Goal: Task Accomplishment & Management: Complete application form

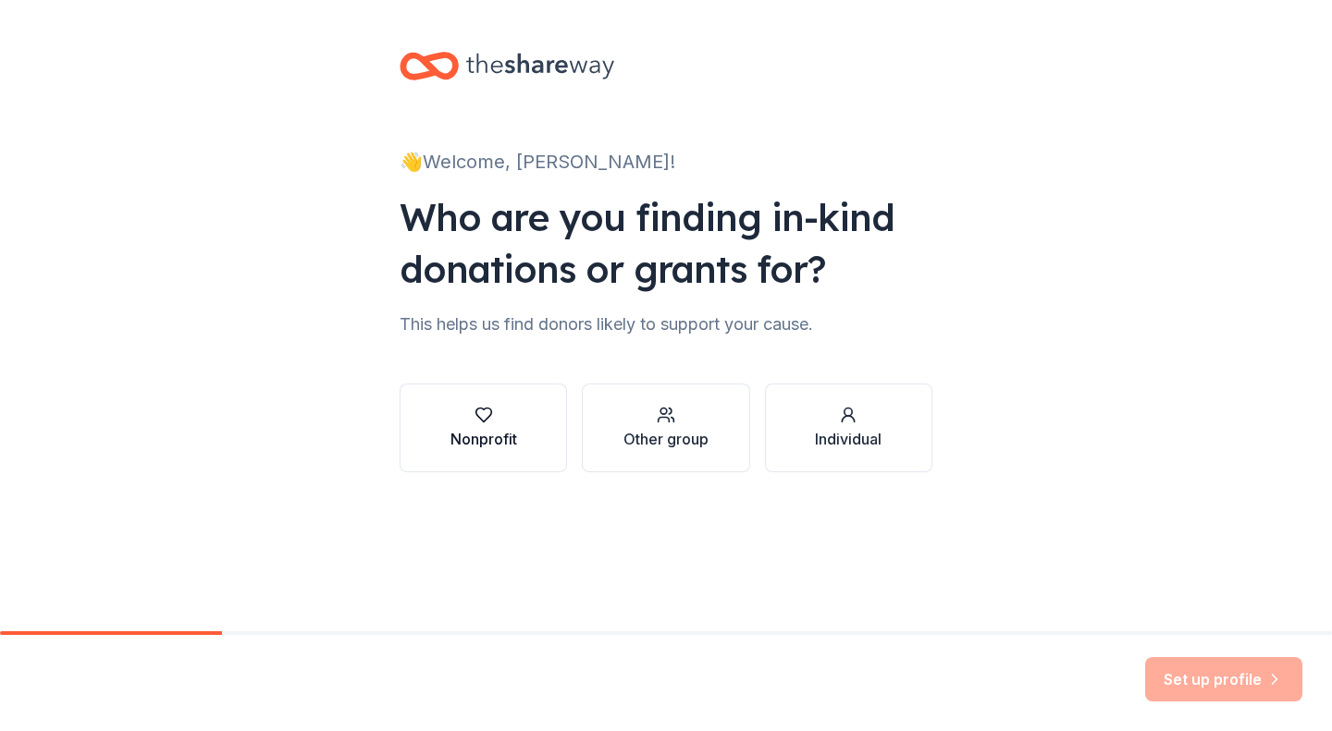
click at [511, 433] on div "Nonprofit" at bounding box center [483, 439] width 67 height 22
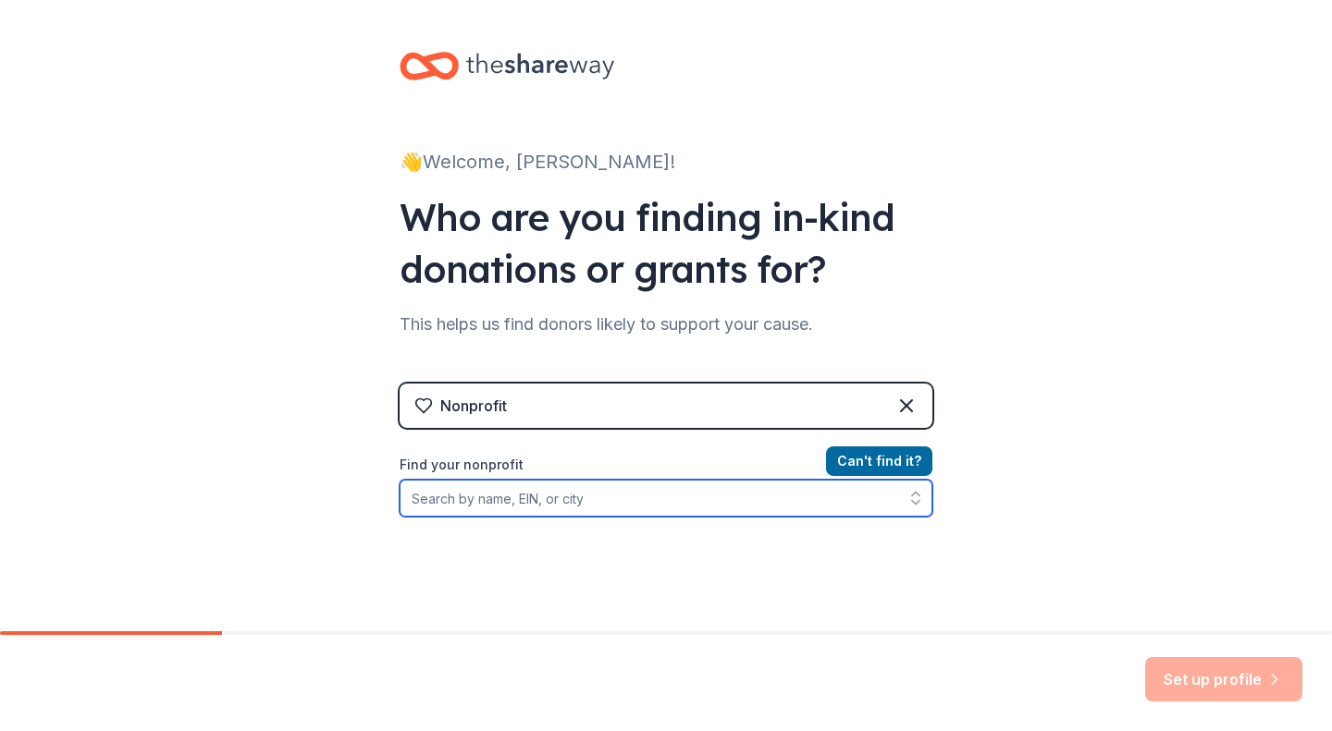
click at [550, 498] on input "Find your nonprofit" at bounding box center [666, 498] width 533 height 37
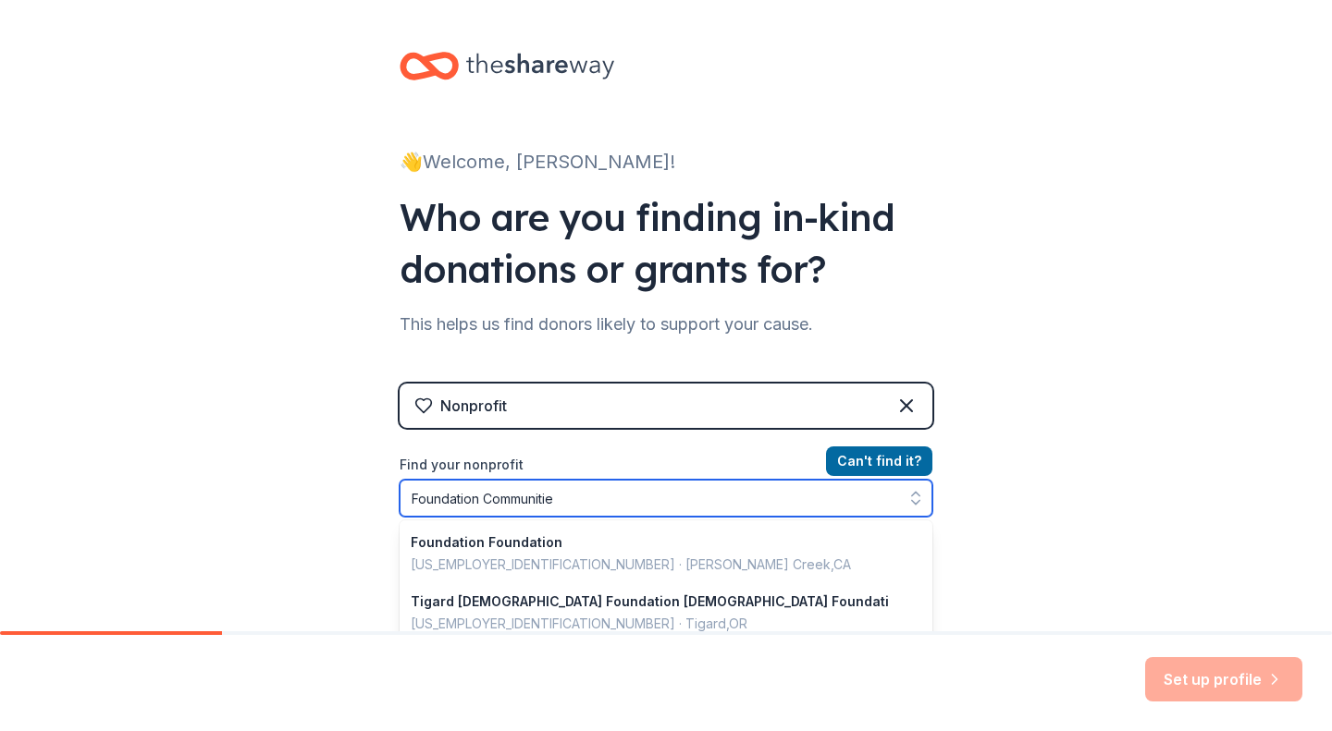
type input "Foundation Communities"
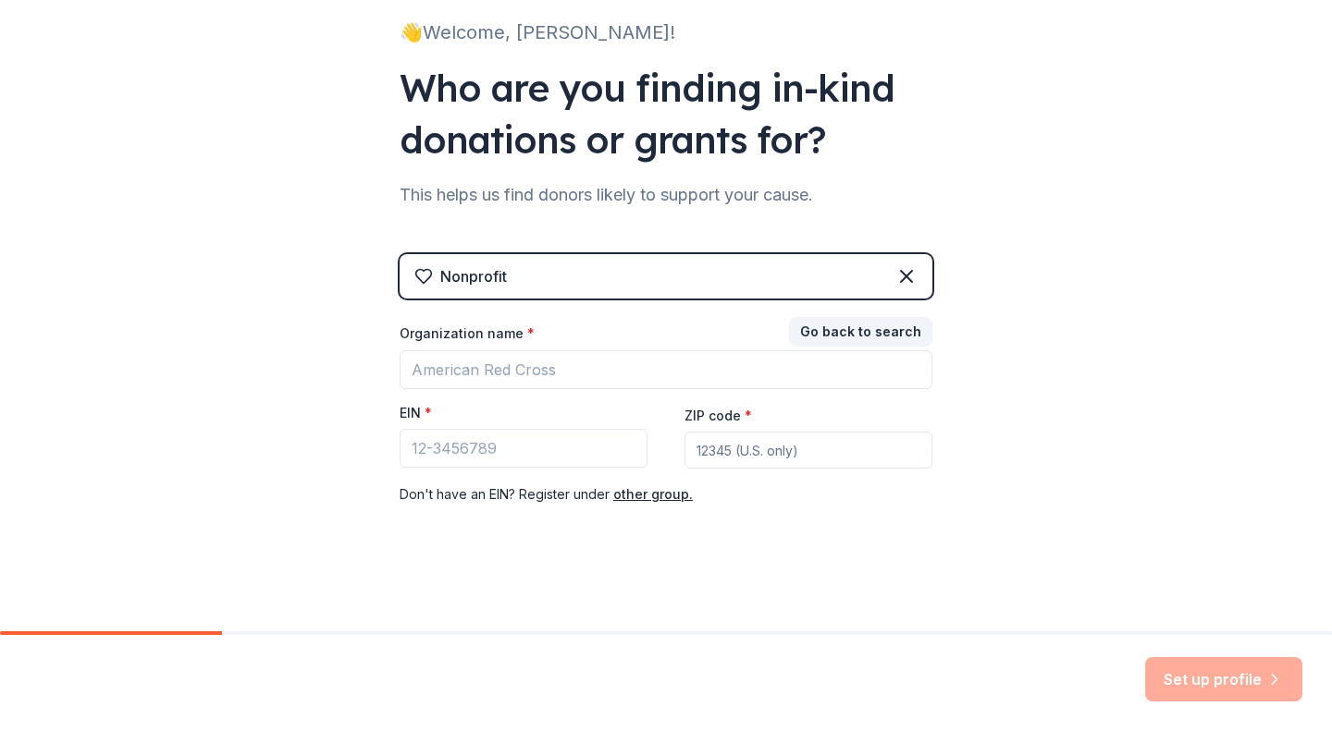
click at [1012, 411] on div "👋 Welcome, [PERSON_NAME]! Who are you finding in-kind donations or grants for? …" at bounding box center [666, 251] width 1332 height 761
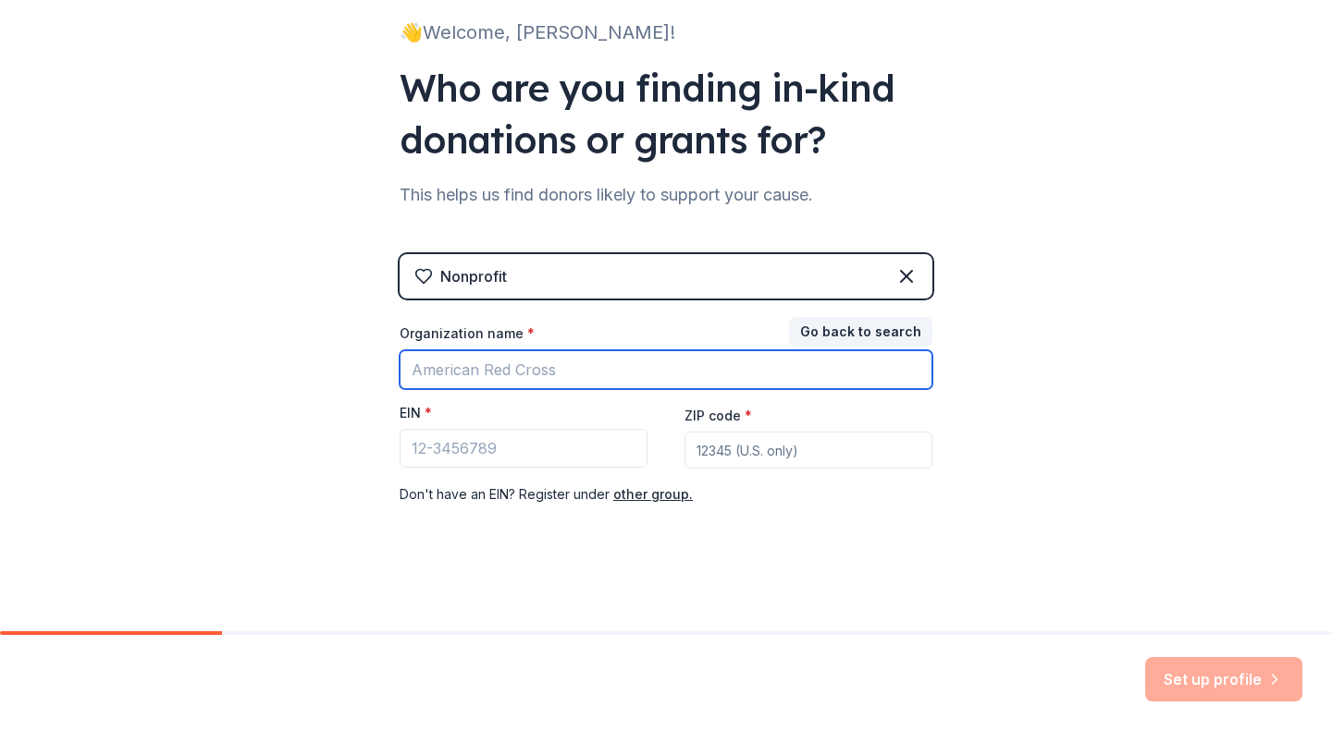
click at [659, 379] on input "Organization name *" at bounding box center [666, 369] width 533 height 39
type input "Foundation Communities"
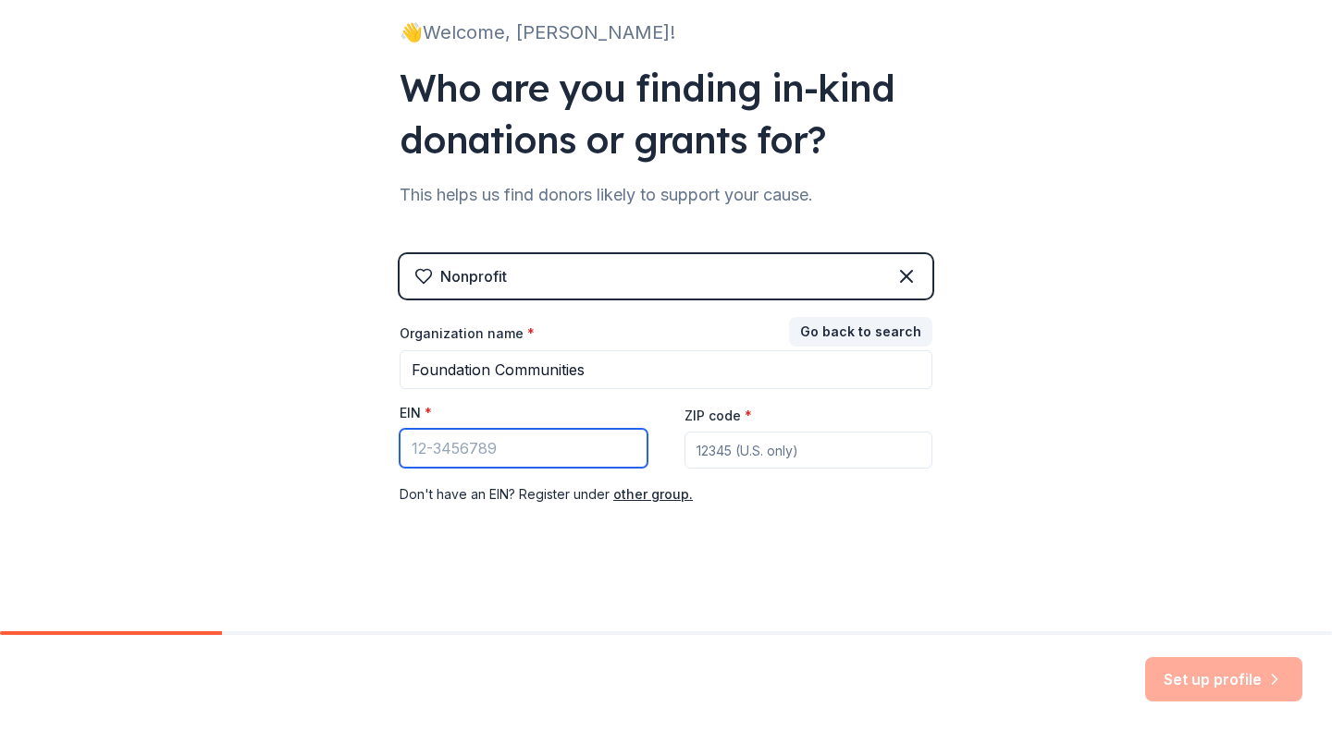
click at [601, 432] on input "EIN *" at bounding box center [524, 448] width 248 height 39
click at [670, 319] on div "Nonprofit Go back to search Organization name * Foundation Communities EIN * ZI…" at bounding box center [666, 398] width 533 height 289
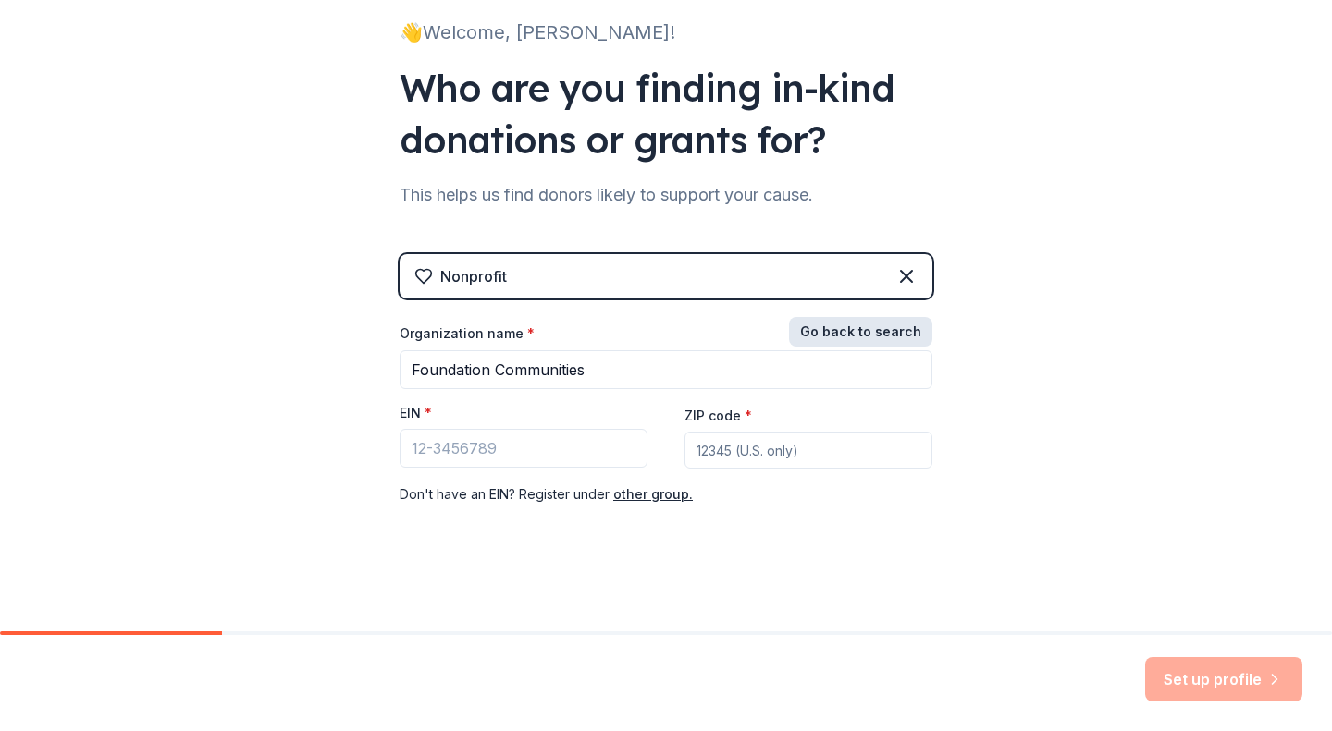
click at [840, 323] on button "Go back to search" at bounding box center [860, 332] width 143 height 30
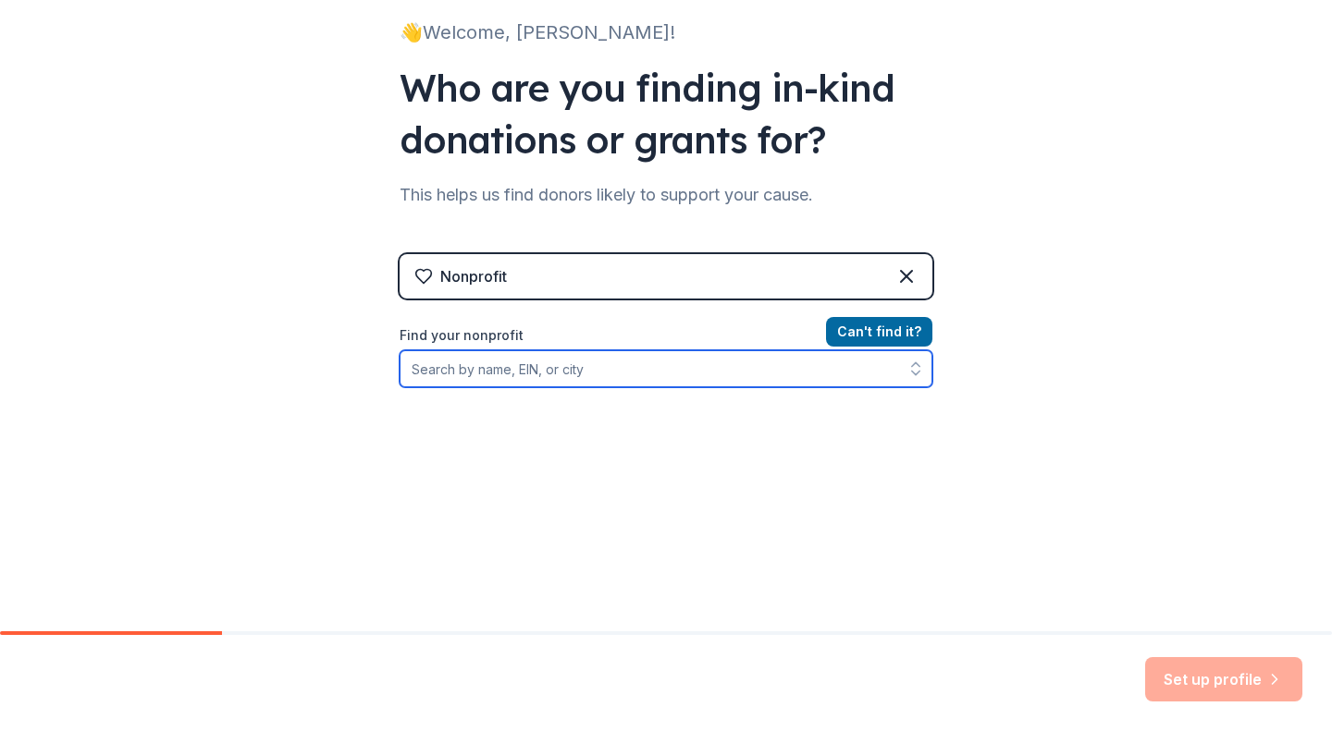
click at [754, 364] on input "Find your nonprofit" at bounding box center [666, 368] width 533 height 37
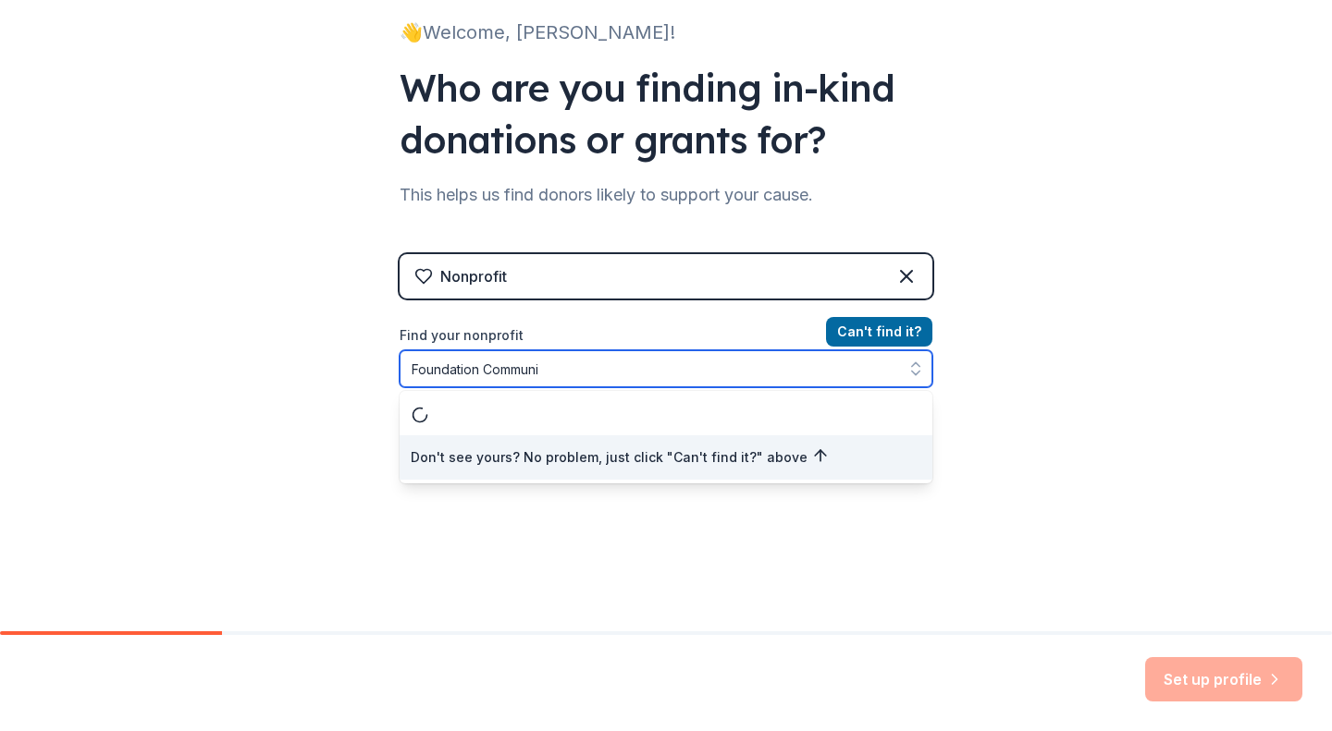
scroll to position [0, 0]
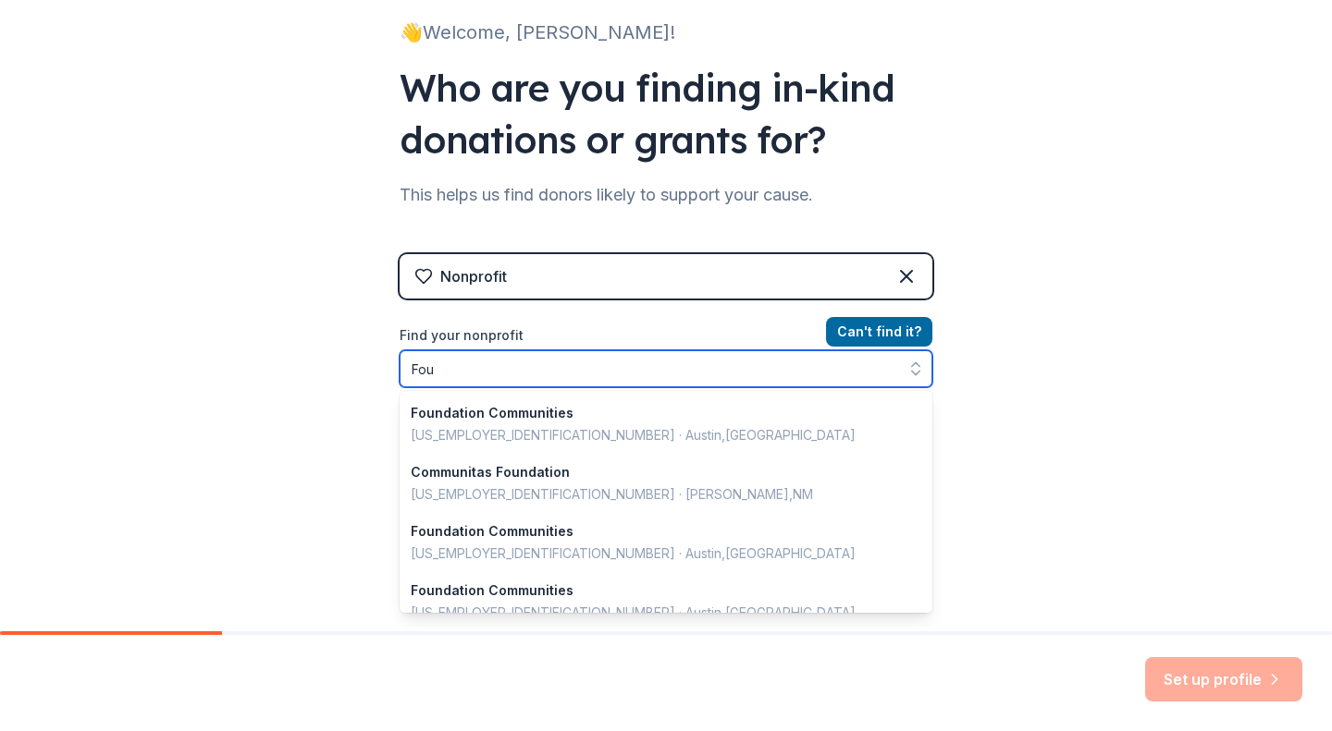
type input "Fo"
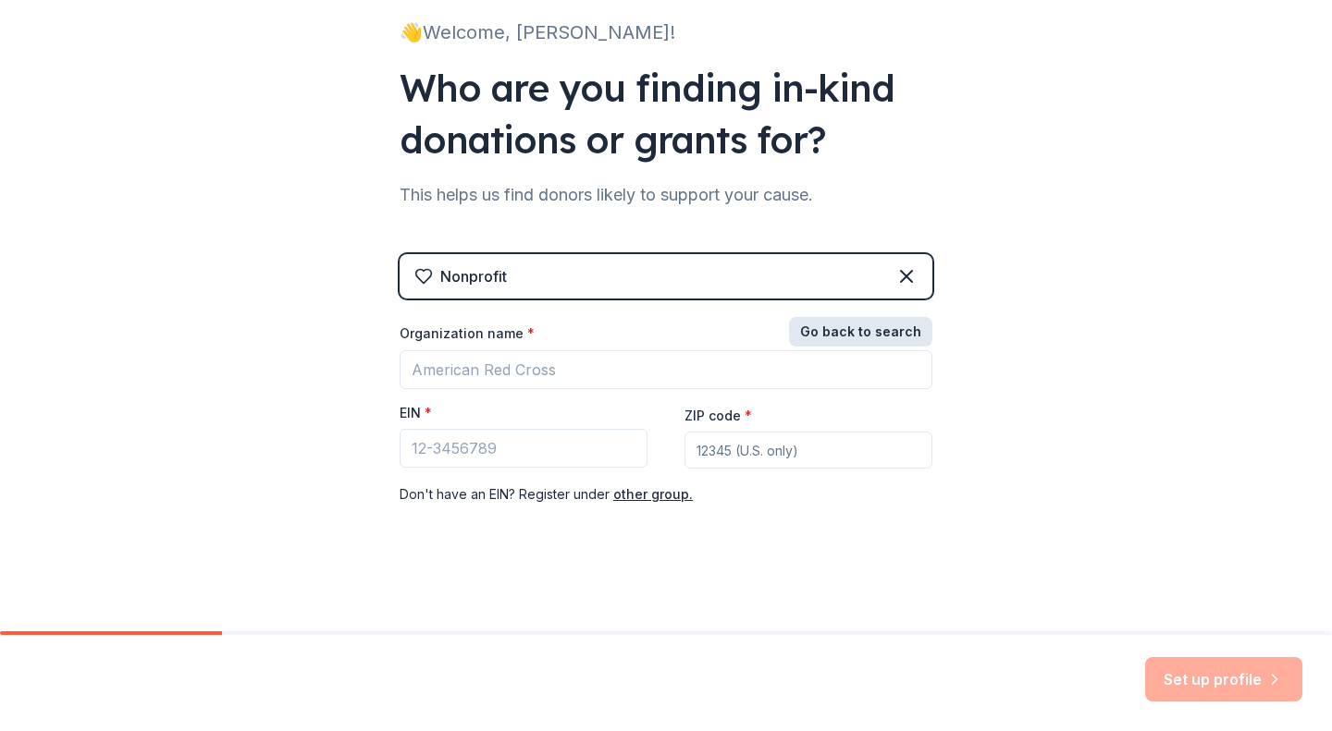
click at [851, 336] on button "Go back to search" at bounding box center [860, 332] width 143 height 30
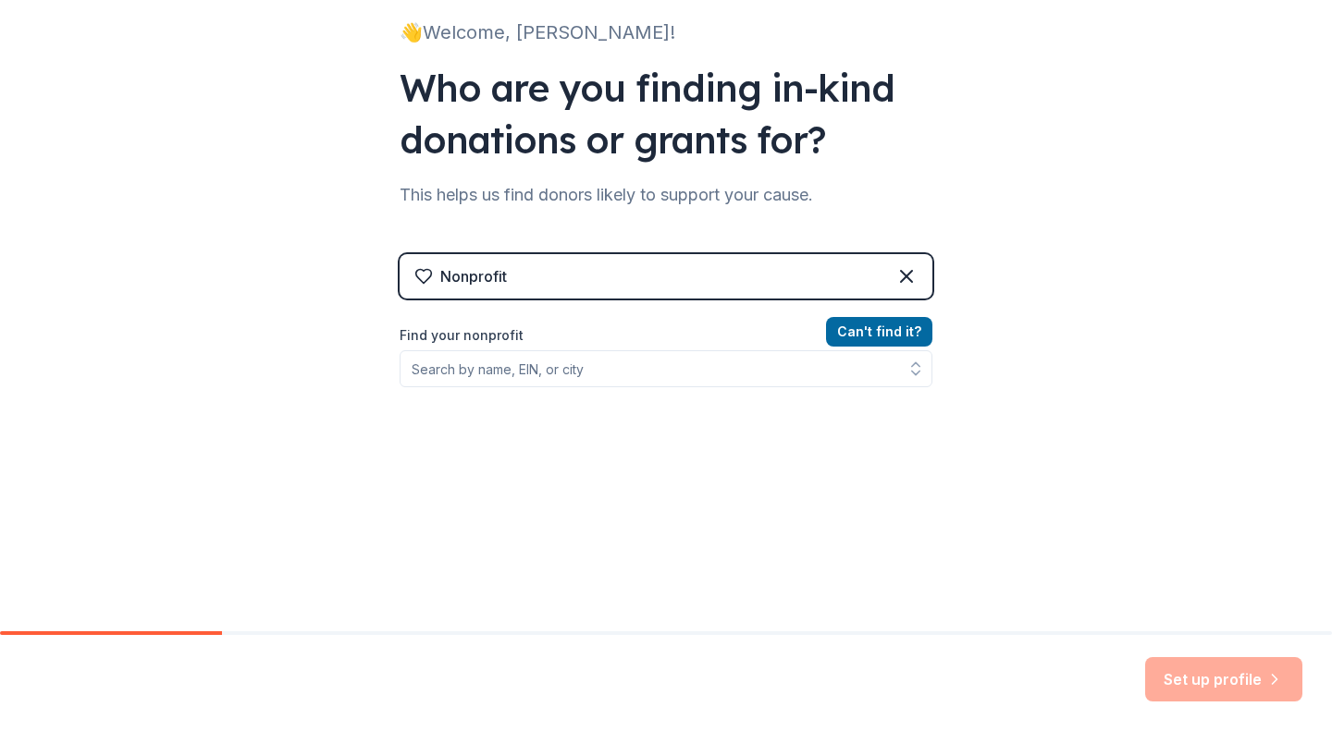
click at [803, 342] on label "Find your nonprofit" at bounding box center [666, 336] width 533 height 22
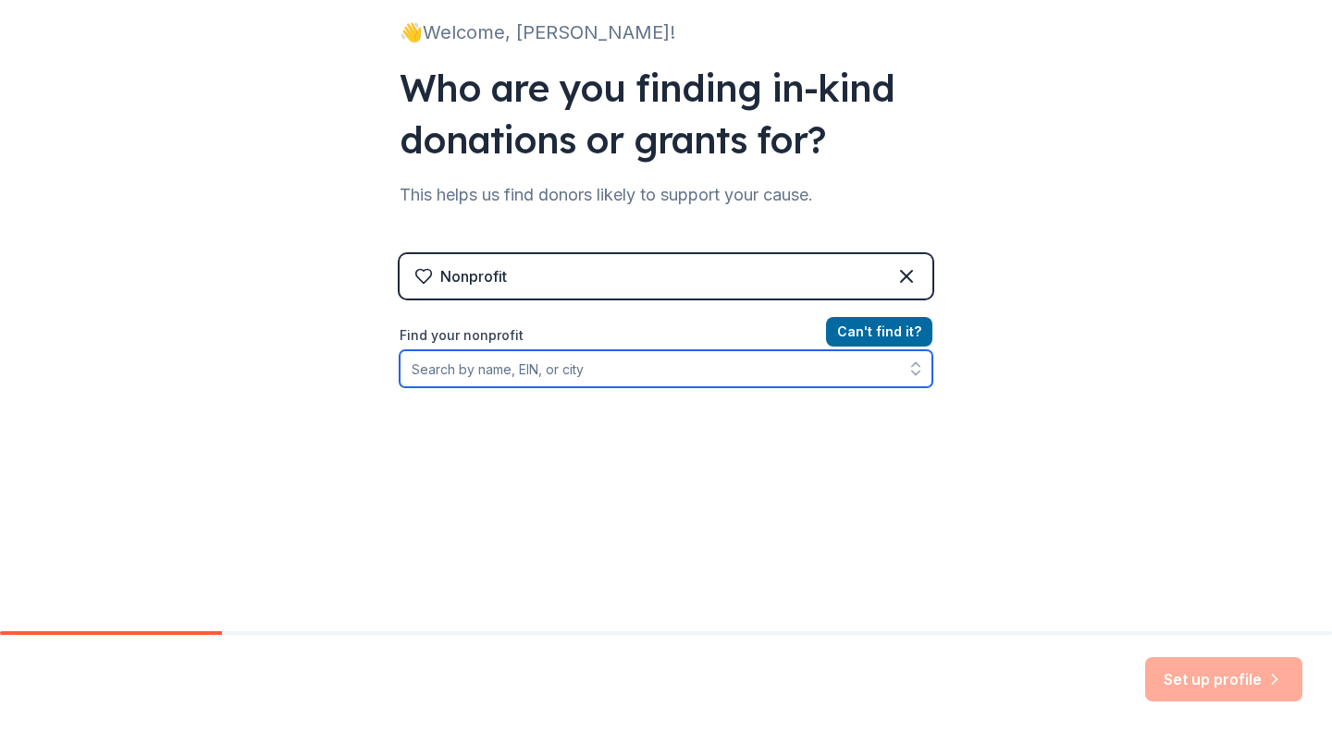
click at [801, 367] on input "Find your nonprofit" at bounding box center [666, 368] width 533 height 37
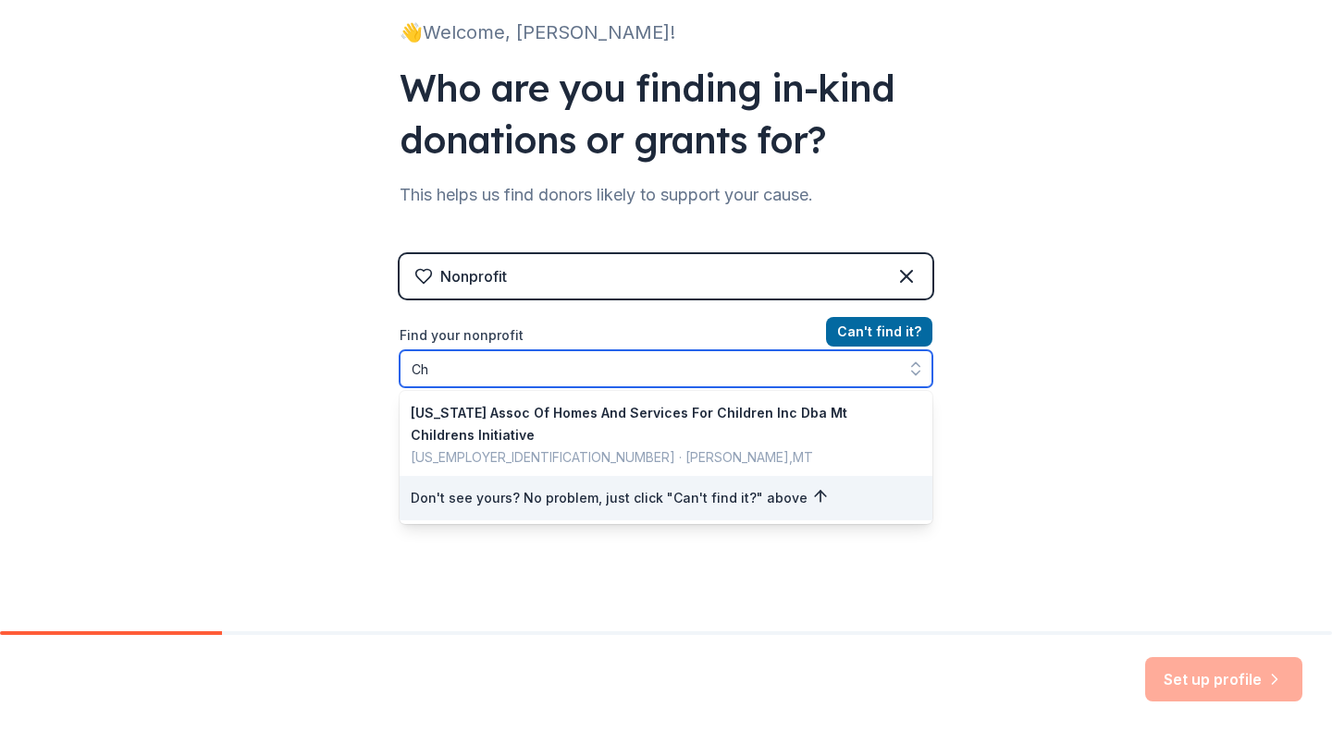
type input "C"
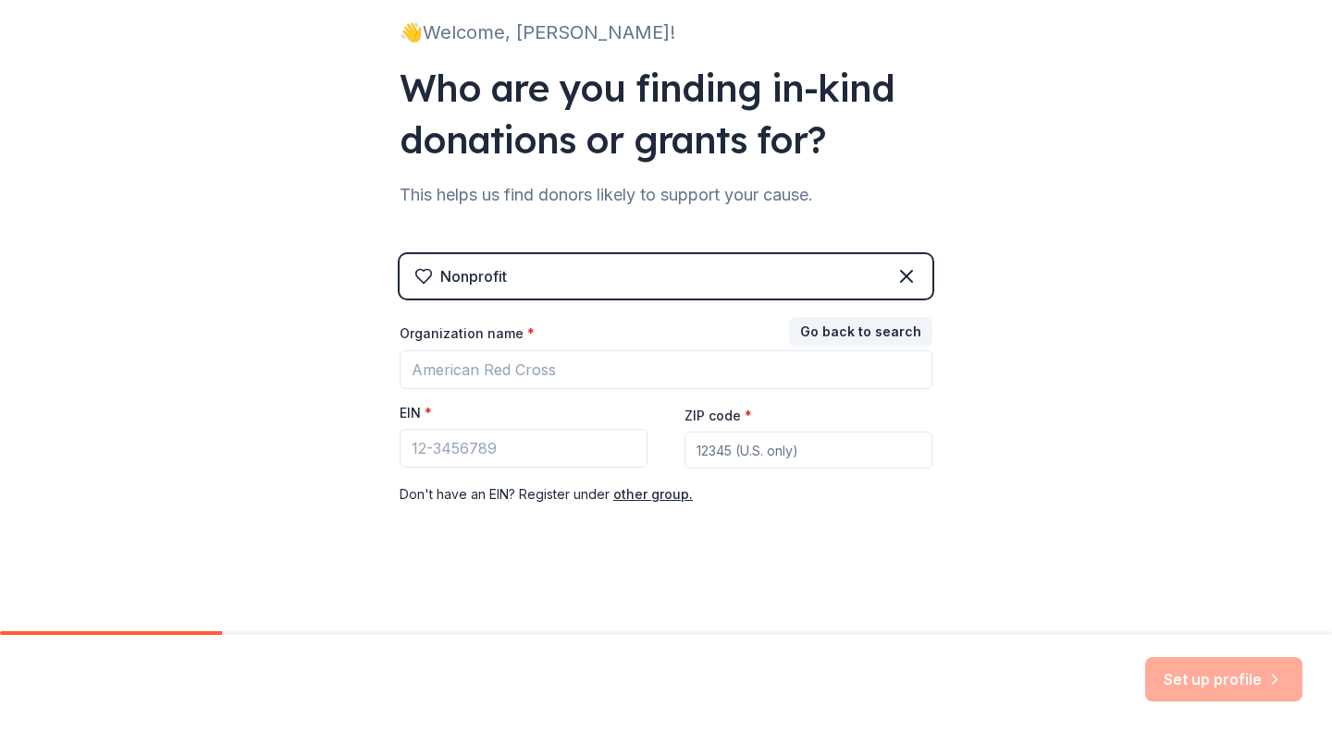
click at [822, 283] on div "Nonprofit" at bounding box center [666, 276] width 533 height 44
click at [828, 315] on div "Nonprofit Go back to search Organization name * EIN * ZIP code * Don ' t have a…" at bounding box center [666, 398] width 533 height 289
click at [838, 346] on button "Go back to search" at bounding box center [860, 332] width 143 height 30
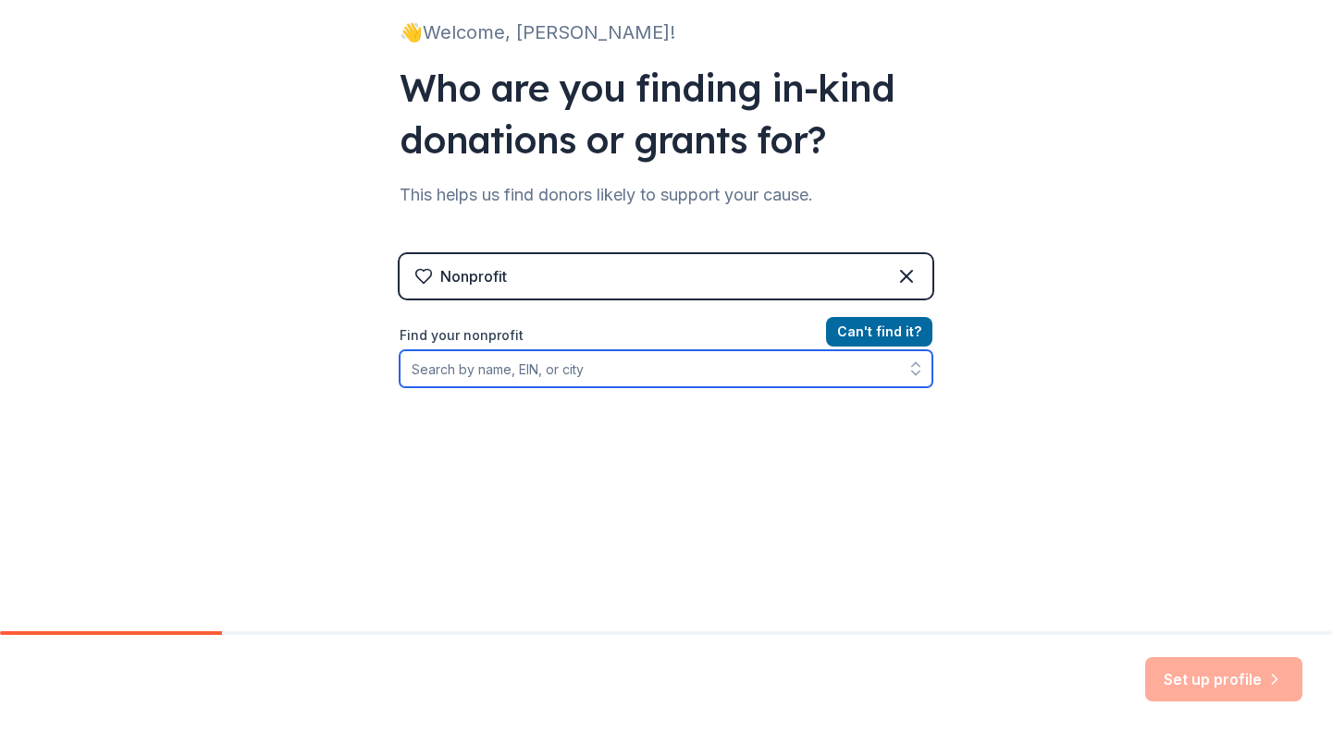
click at [817, 365] on input "Find your nonprofit" at bounding box center [666, 368] width 533 height 37
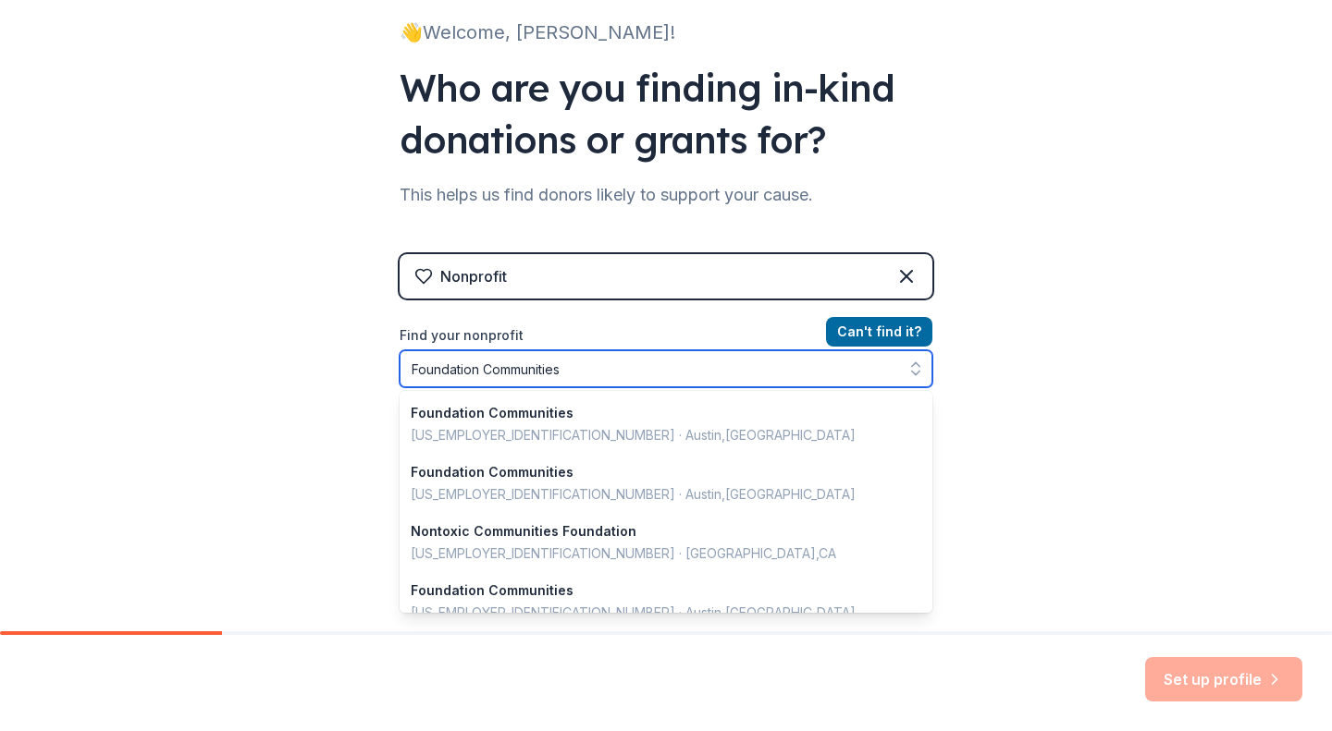
type input "Foundation Communities"
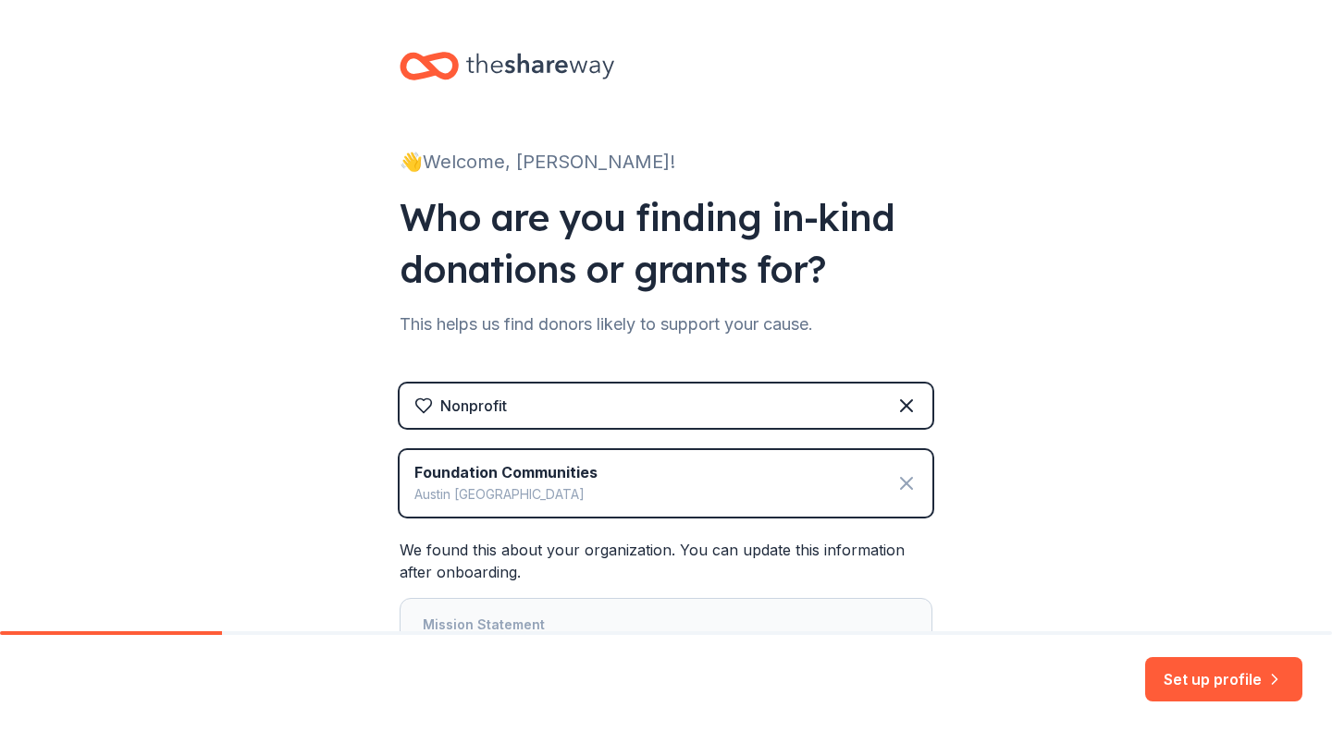
click at [895, 476] on icon at bounding box center [906, 484] width 22 height 22
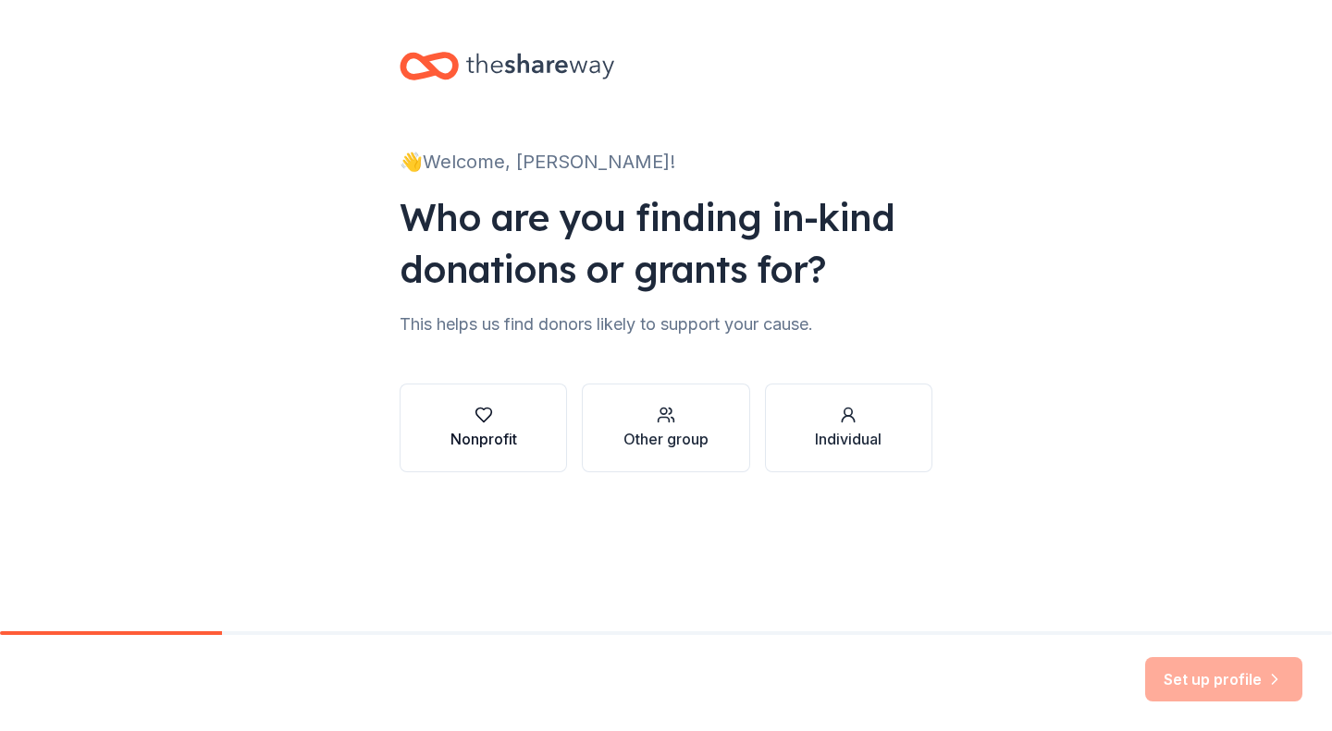
click at [509, 424] on div "Nonprofit" at bounding box center [483, 428] width 67 height 44
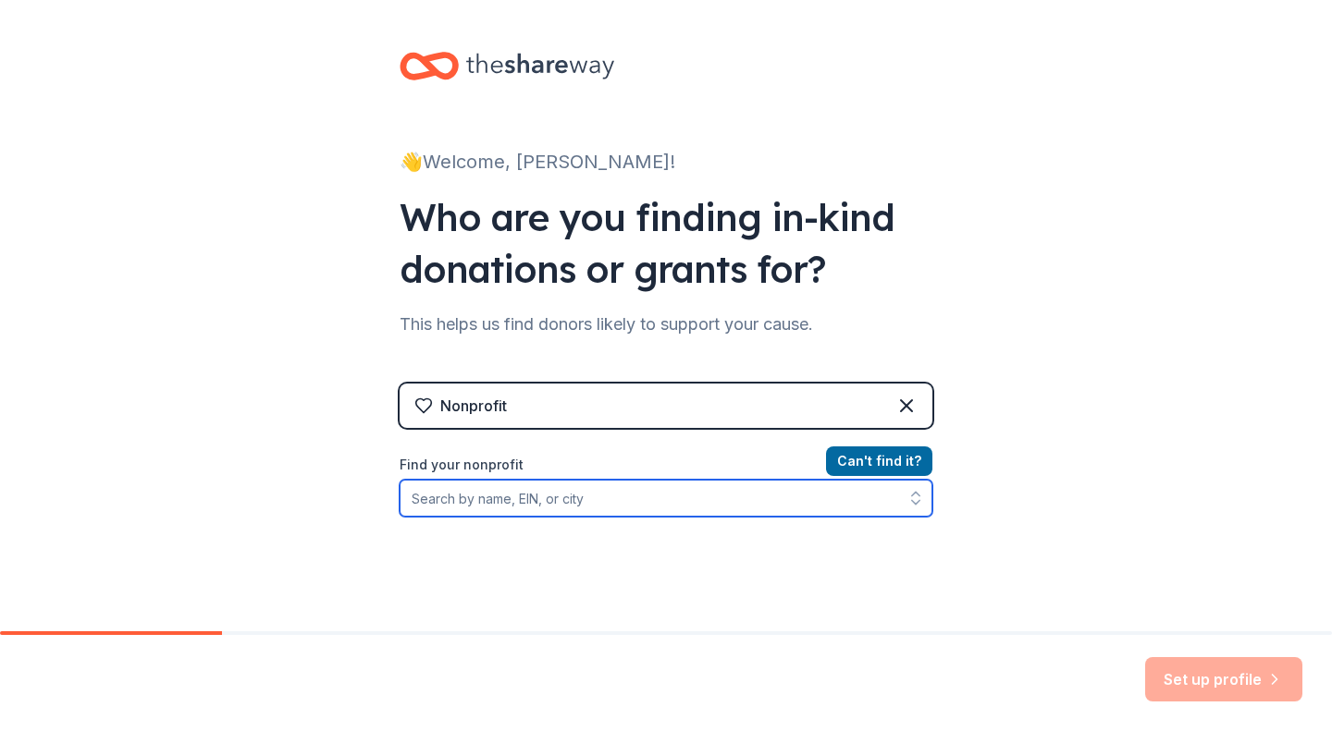
click at [571, 506] on input "Find your nonprofit" at bounding box center [666, 498] width 533 height 37
drag, startPoint x: 541, startPoint y: 500, endPoint x: 558, endPoint y: 509, distance: 18.6
paste input "[US_EMPLOYER_IDENTIFICATION_NUMBER]"
type input "[US_EMPLOYER_IDENTIFICATION_NUMBER]"
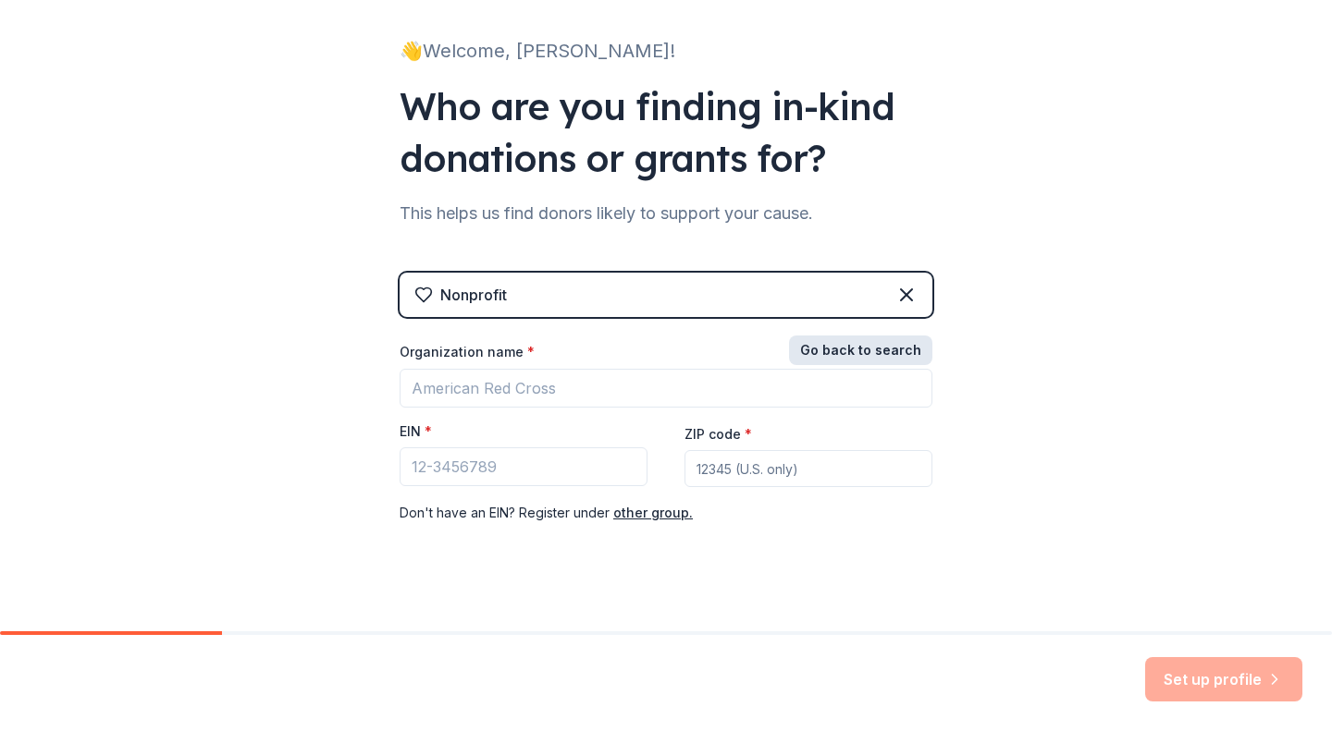
click at [842, 354] on button "Go back to search" at bounding box center [860, 351] width 143 height 30
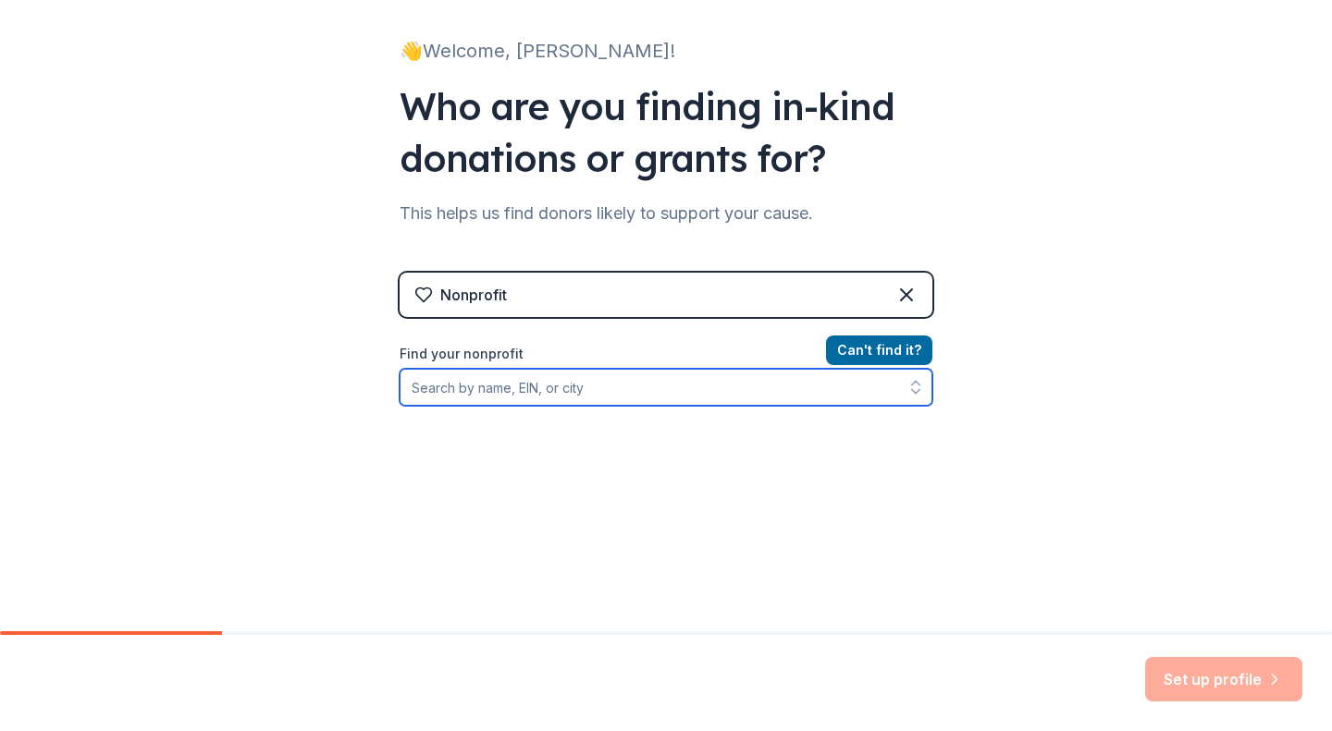
click at [674, 376] on input "Find your nonprofit" at bounding box center [666, 387] width 533 height 37
paste input "[US_EMPLOYER_IDENTIFICATION_NUMBER]"
type input "[US_EMPLOYER_IDENTIFICATION_NUMBER]"
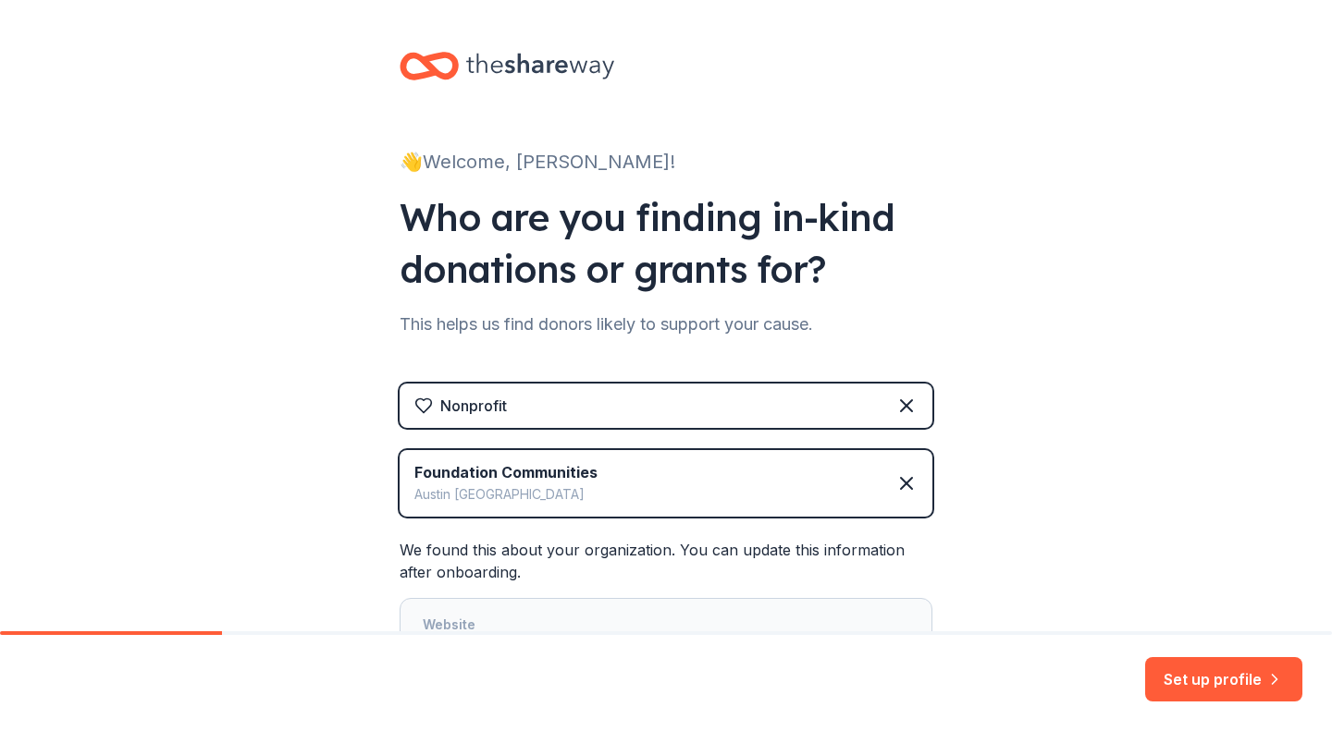
scroll to position [288, 0]
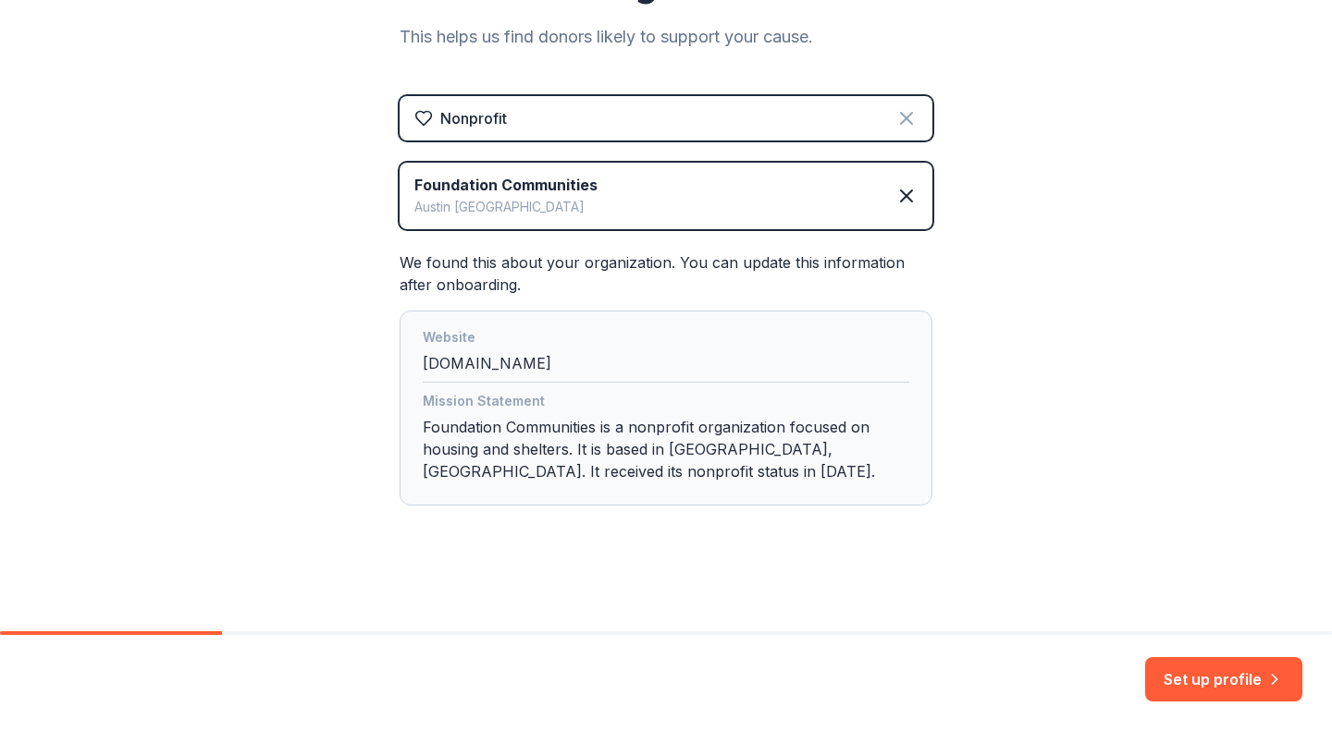
click at [900, 121] on icon at bounding box center [906, 118] width 22 height 22
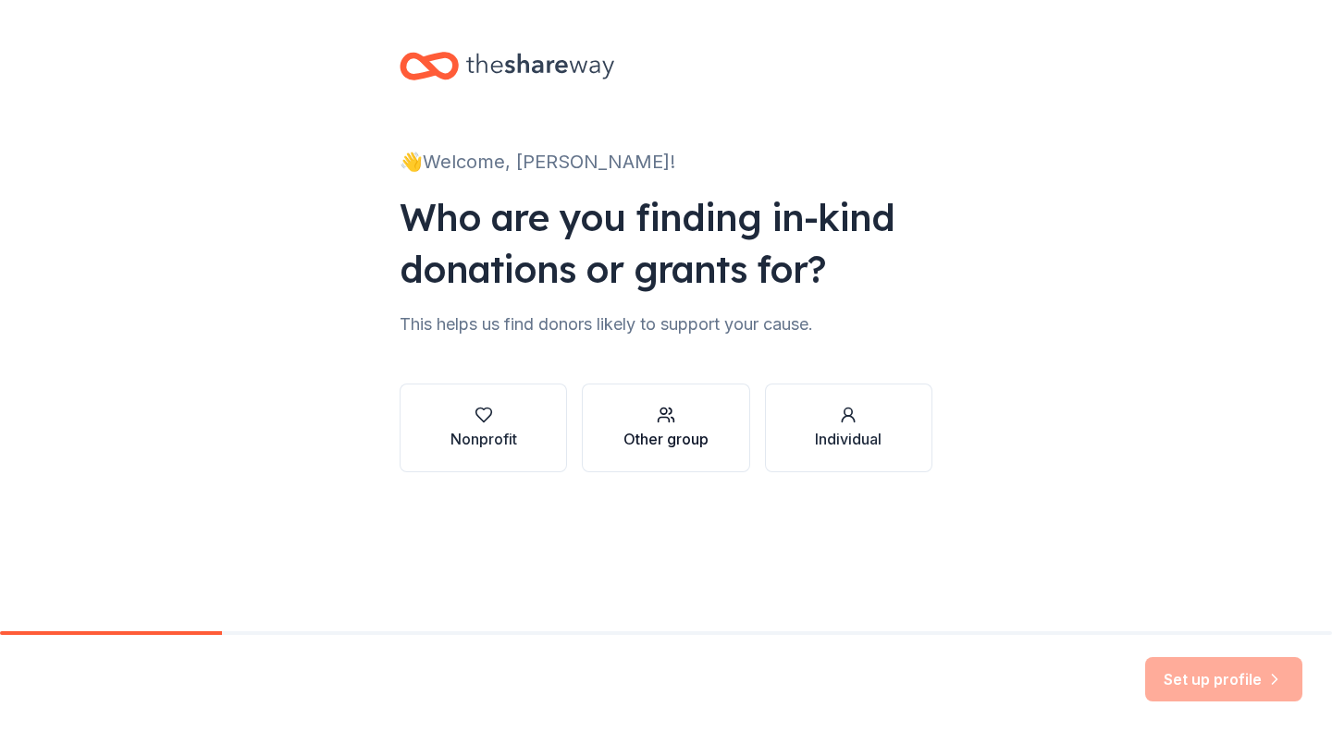
click at [682, 412] on div "button" at bounding box center [665, 415] width 85 height 18
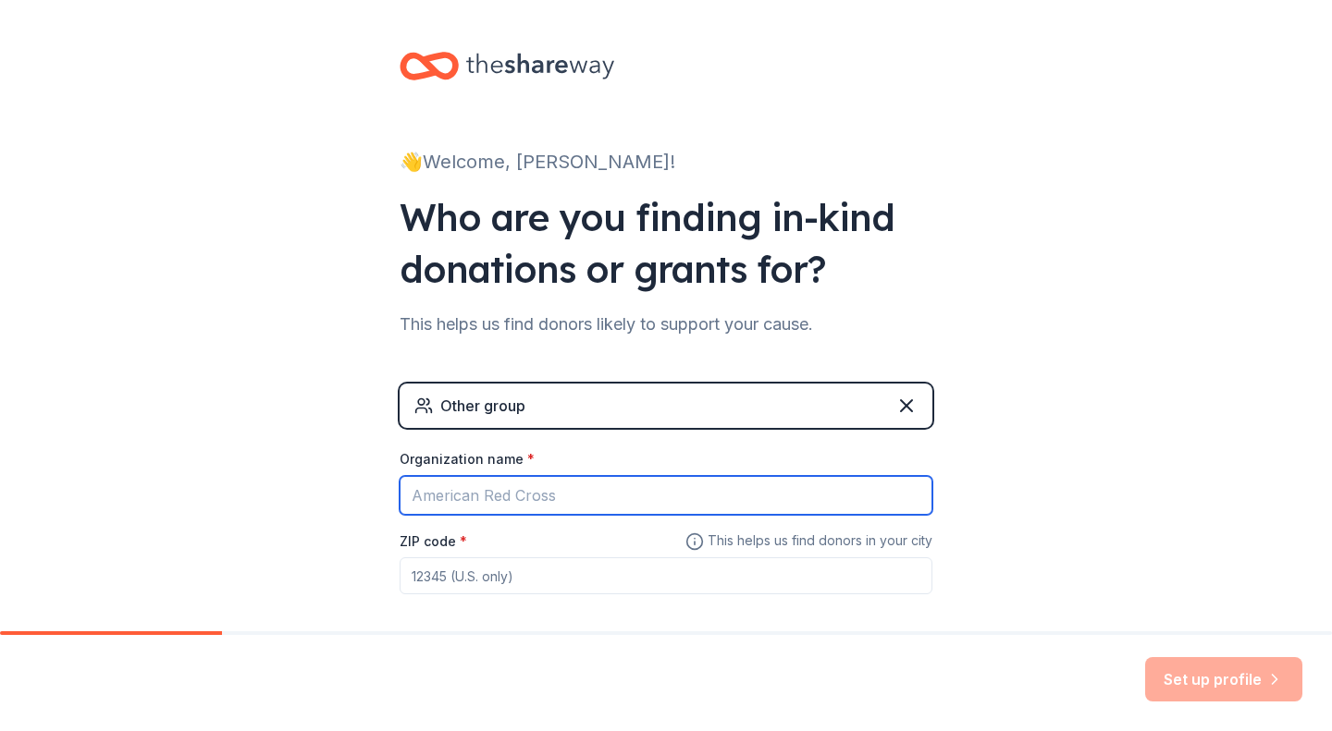
click at [619, 499] on input "Organization name *" at bounding box center [666, 495] width 533 height 39
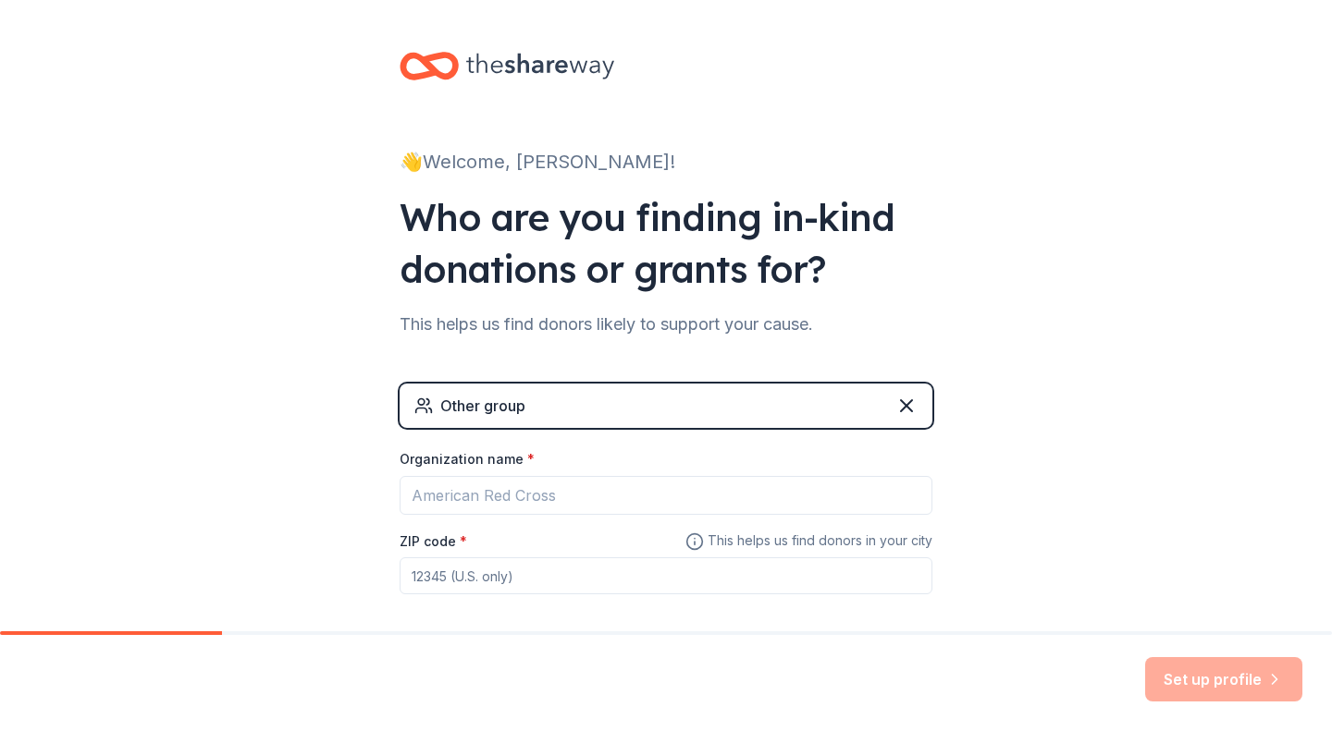
click at [1099, 487] on div "👋 Welcome, [PERSON_NAME]! Who are you finding in-kind donations or grants for? …" at bounding box center [666, 360] width 1332 height 720
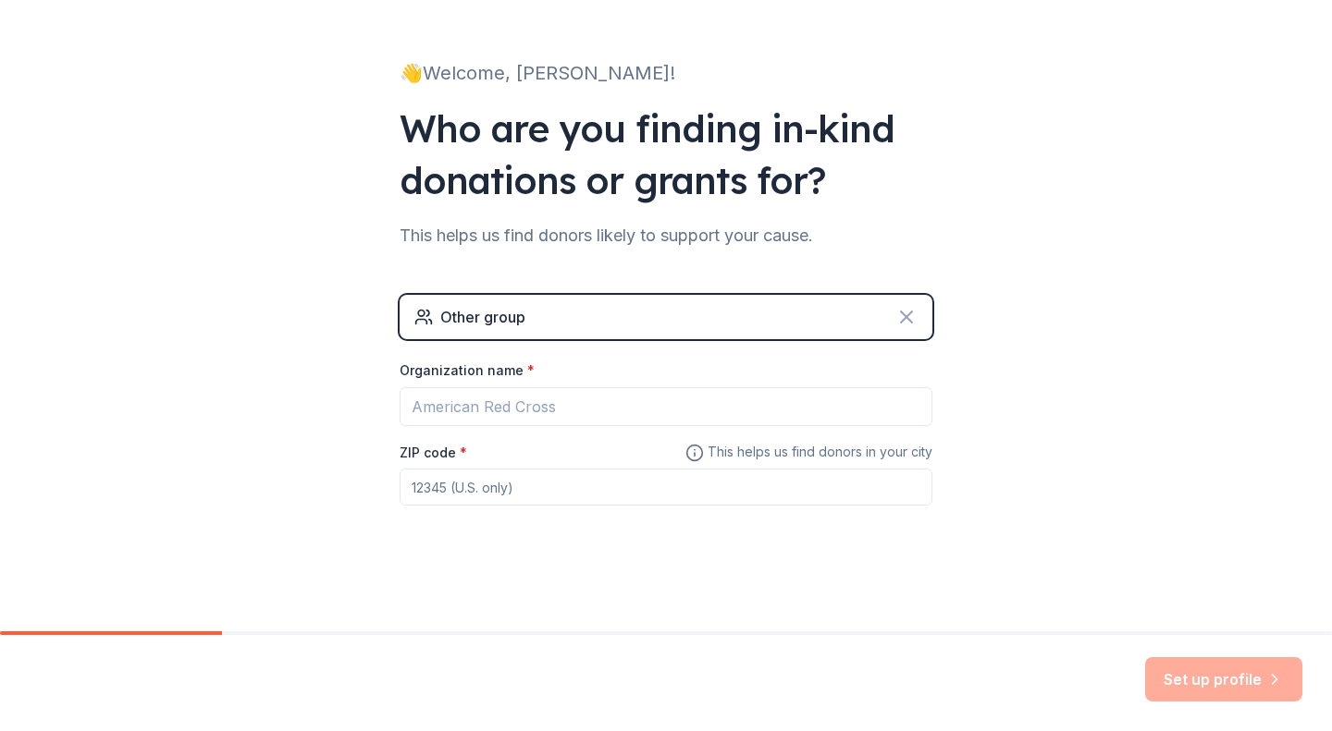
click at [895, 323] on icon at bounding box center [906, 317] width 22 height 22
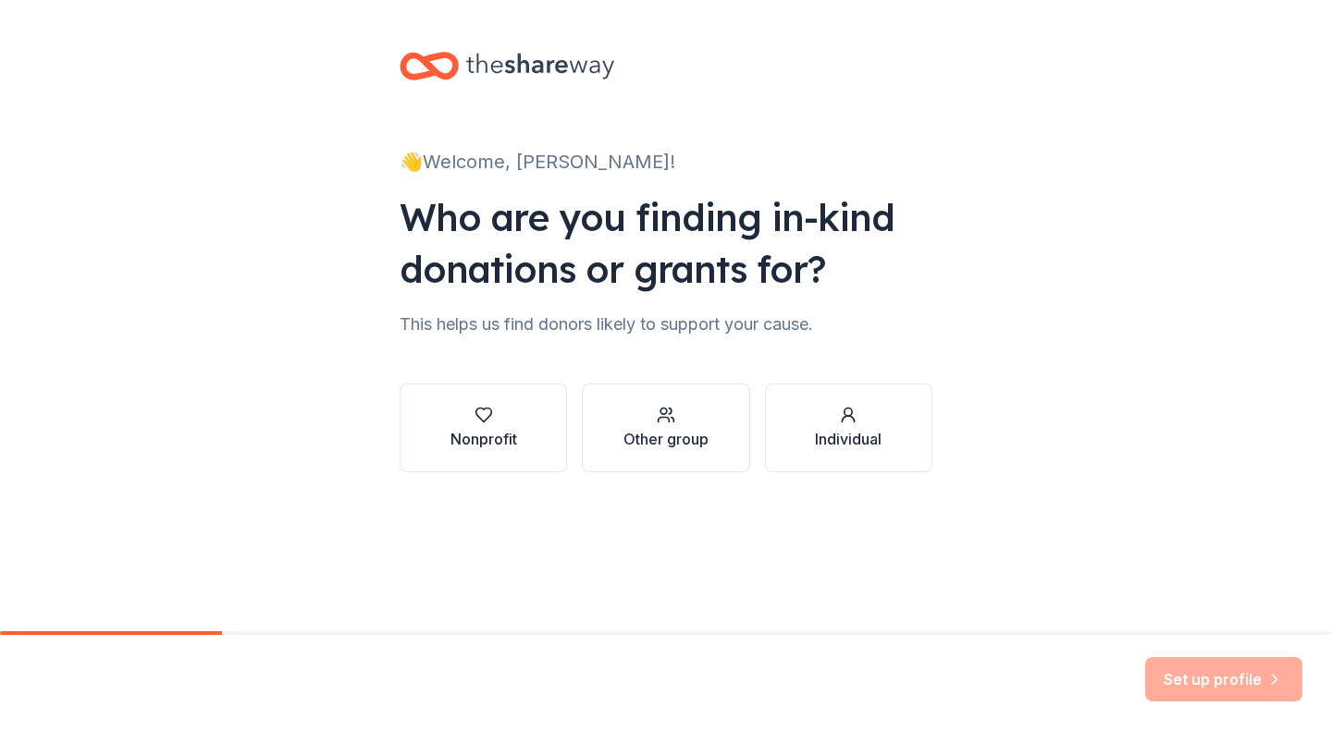
scroll to position [0, 0]
click at [481, 399] on button "Nonprofit" at bounding box center [483, 428] width 167 height 89
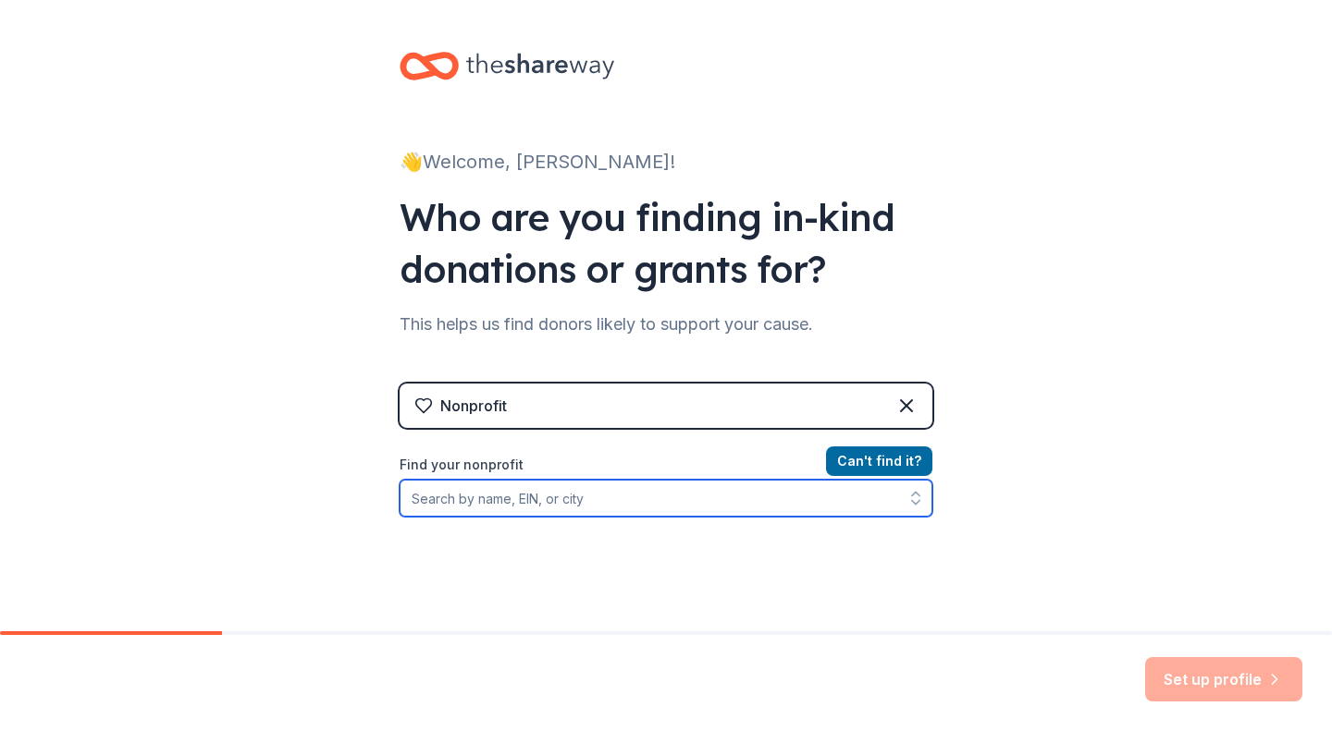
click at [486, 513] on input "Find your nonprofit" at bounding box center [666, 498] width 533 height 37
paste input "[US_EMPLOYER_IDENTIFICATION_NUMBER]"
type input "[US_EMPLOYER_IDENTIFICATION_NUMBER]"
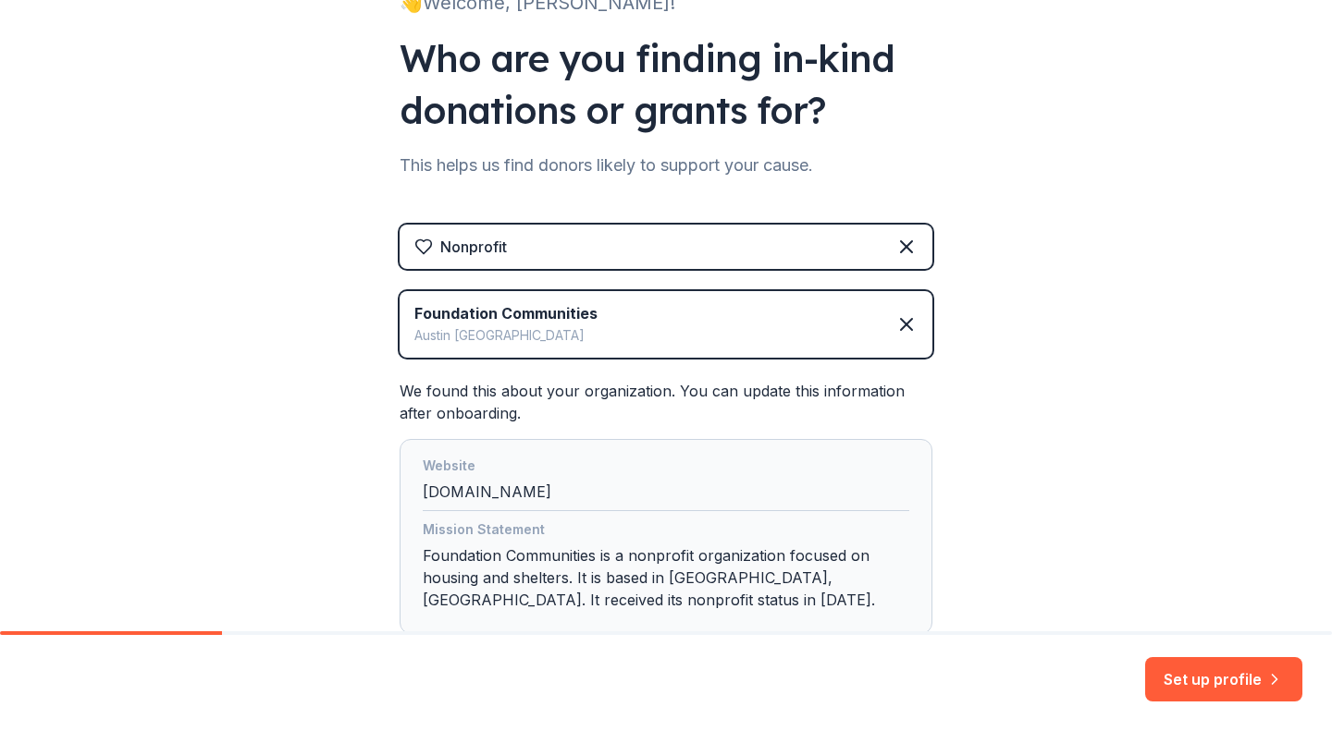
scroll to position [288, 0]
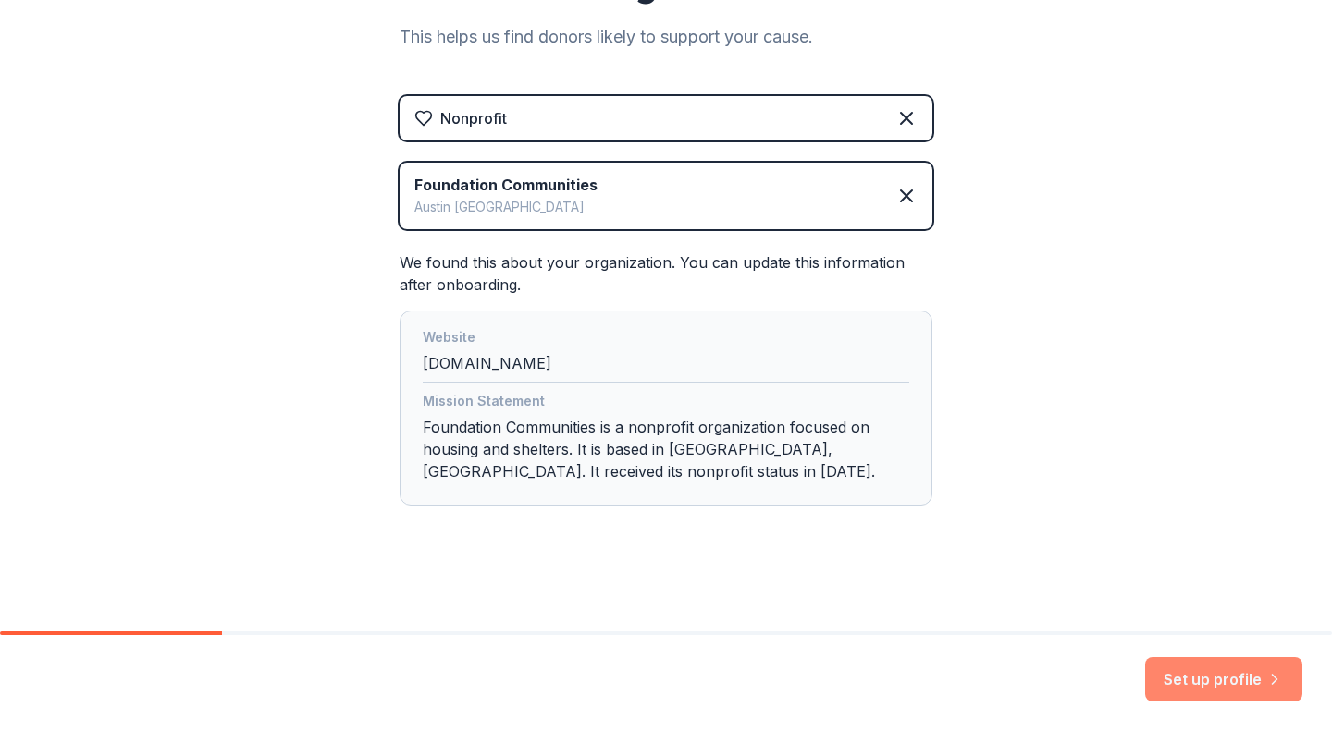
click at [1227, 667] on button "Set up profile" at bounding box center [1223, 680] width 157 height 44
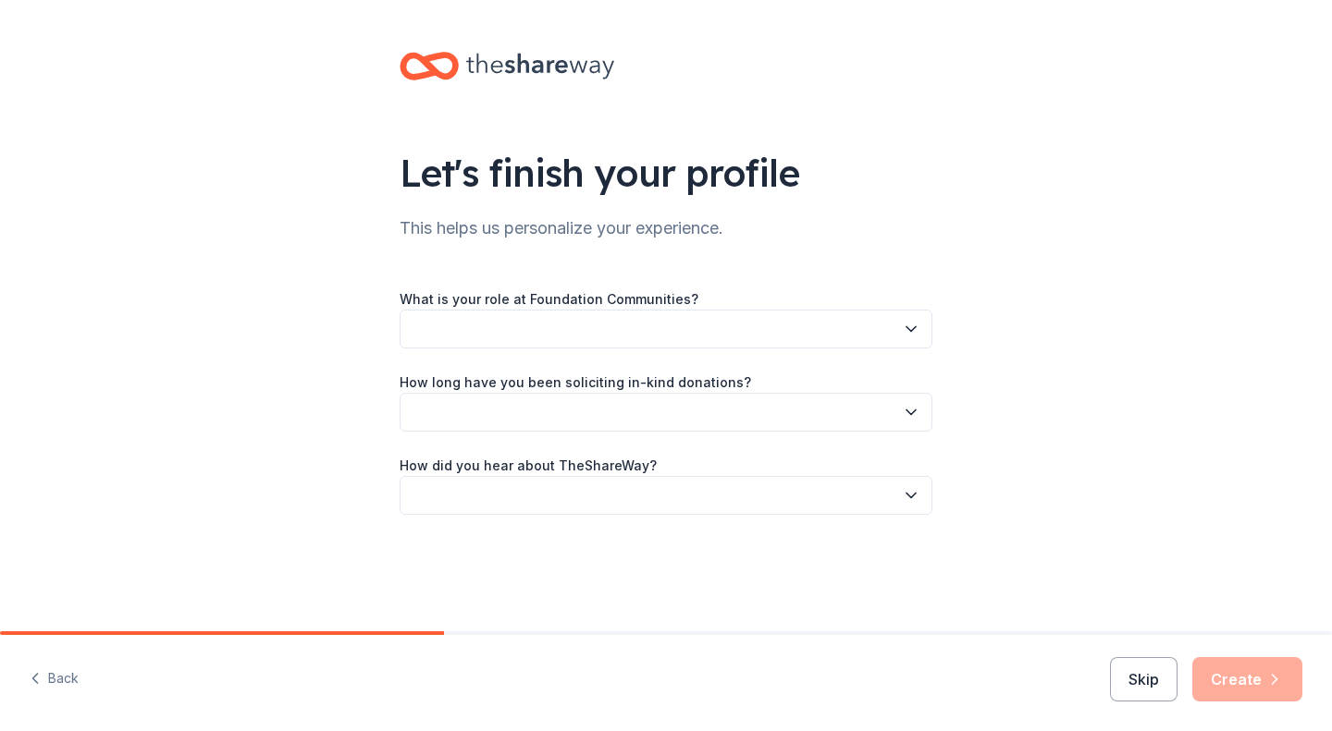
drag, startPoint x: 1331, startPoint y: 554, endPoint x: 1331, endPoint y: 333, distance: 221.0
click at [1331, 333] on div "Let's finish your profile This helps us personalize your experience. What is yo…" at bounding box center [666, 316] width 1332 height 632
click at [717, 308] on div "What is your role at Foundation Communities?" at bounding box center [666, 318] width 533 height 61
click at [734, 322] on button "button" at bounding box center [666, 329] width 533 height 39
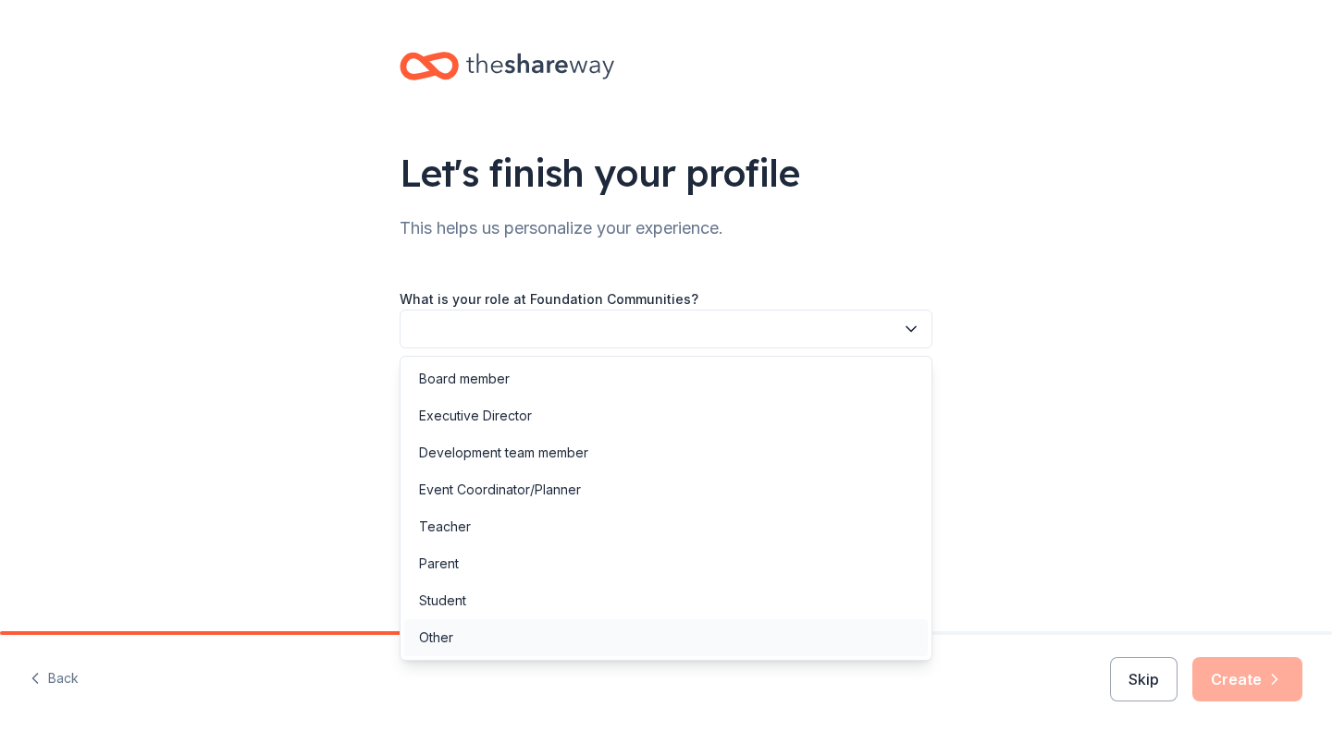
click at [638, 648] on div "Other" at bounding box center [665, 638] width 523 height 37
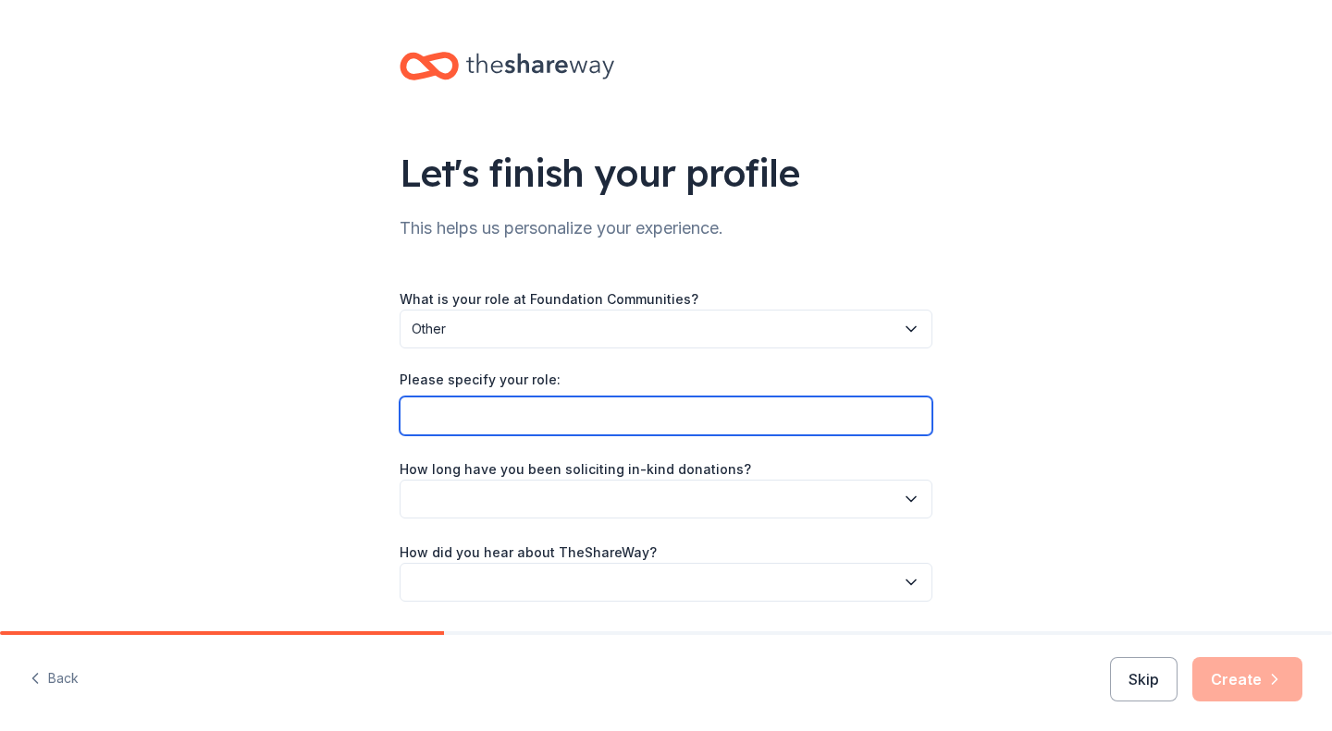
click at [608, 401] on input "Please specify your role:" at bounding box center [666, 416] width 533 height 39
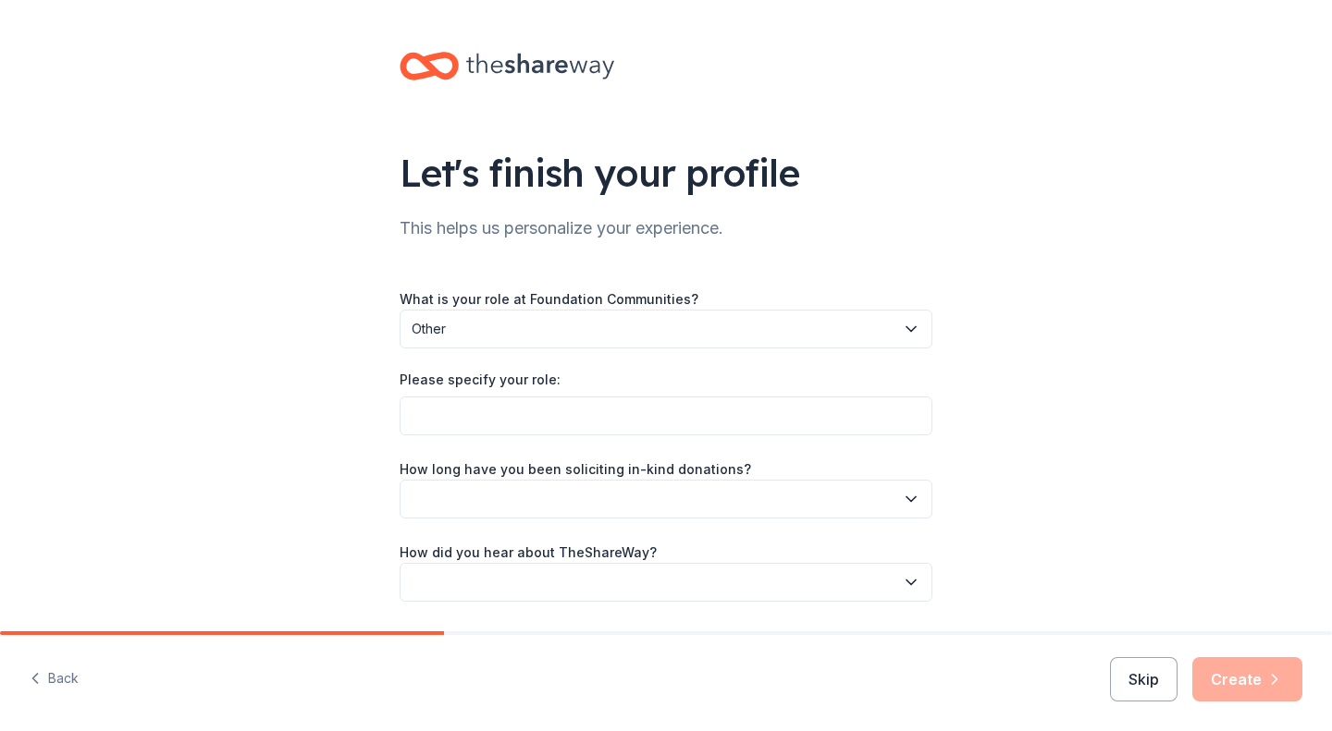
click at [721, 325] on span "Other" at bounding box center [653, 329] width 483 height 22
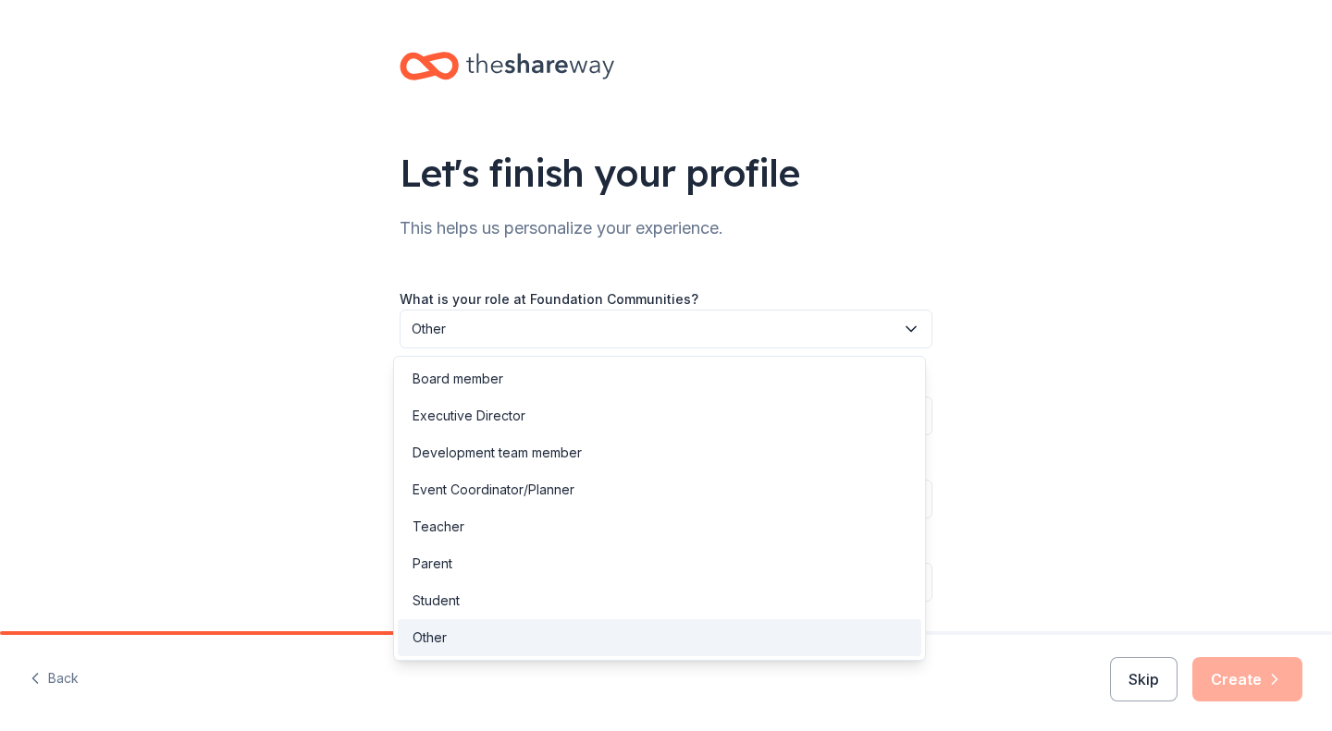
click at [1003, 350] on div "Let's finish your profile This helps us personalize your experience. What is yo…" at bounding box center [666, 345] width 1332 height 691
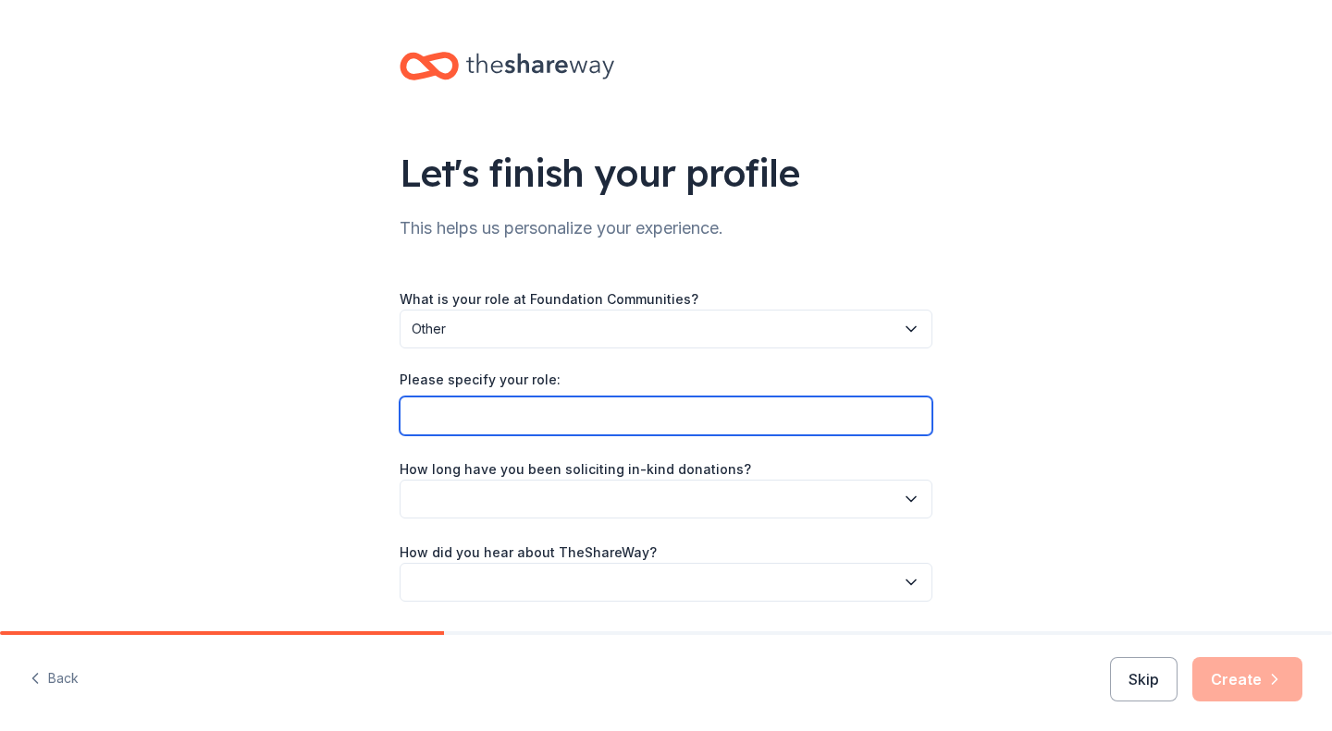
click at [701, 418] on input "Please specify your role:" at bounding box center [666, 416] width 533 height 39
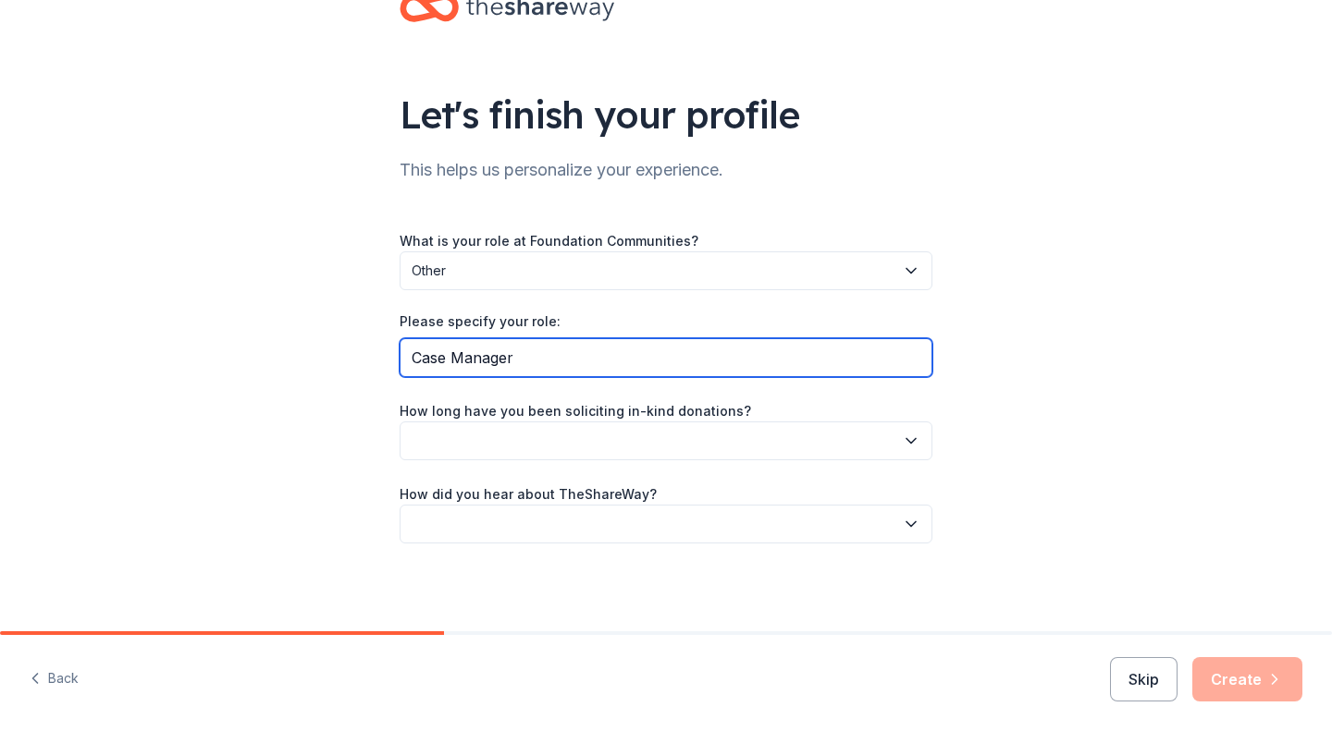
type input "Case Manager"
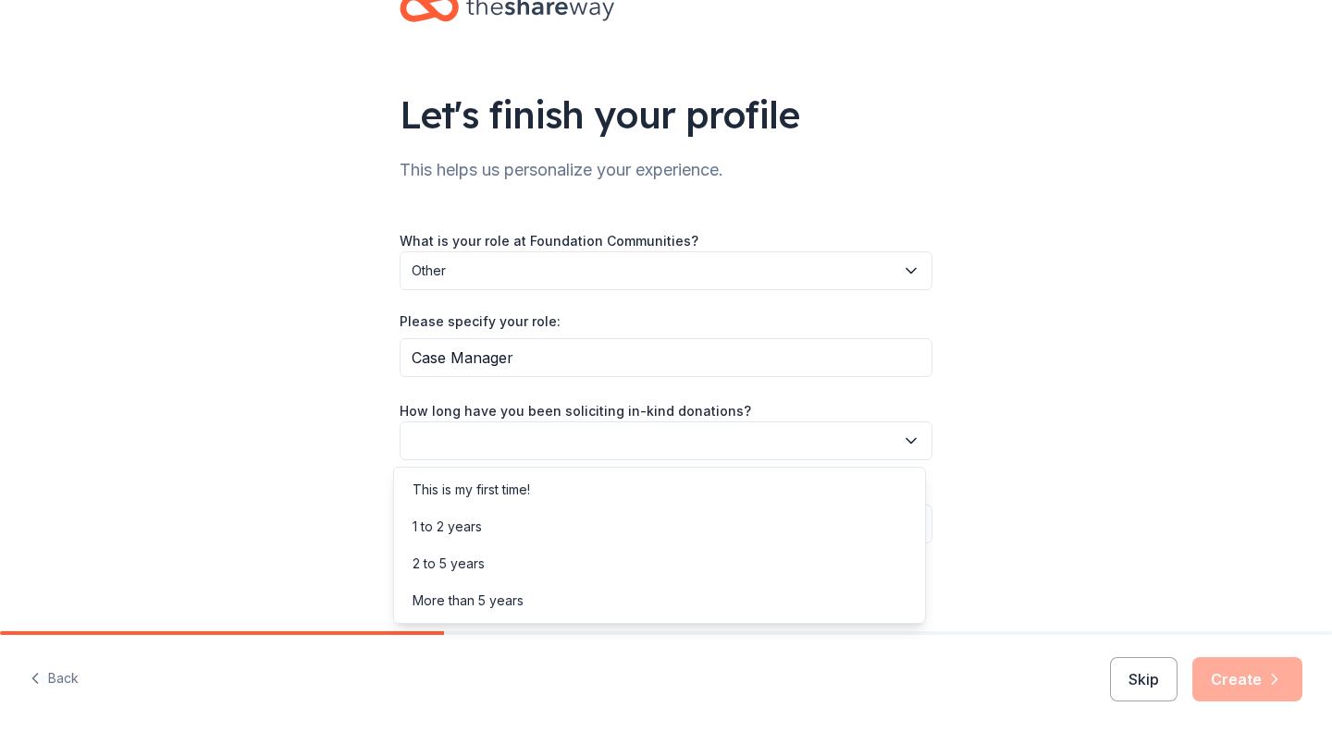
click at [768, 454] on button "button" at bounding box center [666, 441] width 533 height 39
click at [723, 533] on div "1 to 2 years" at bounding box center [659, 527] width 523 height 37
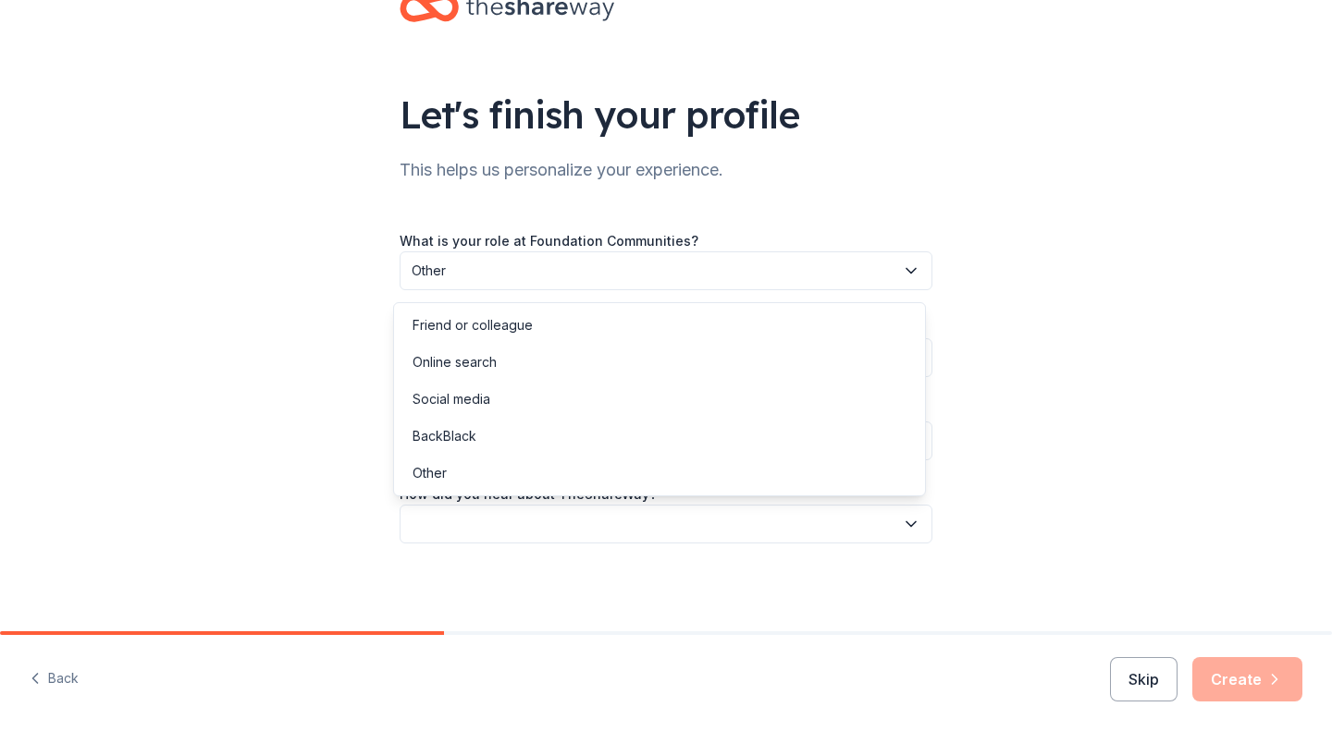
click at [723, 530] on button "button" at bounding box center [666, 524] width 533 height 39
click at [681, 336] on div "Friend or colleague" at bounding box center [659, 325] width 523 height 37
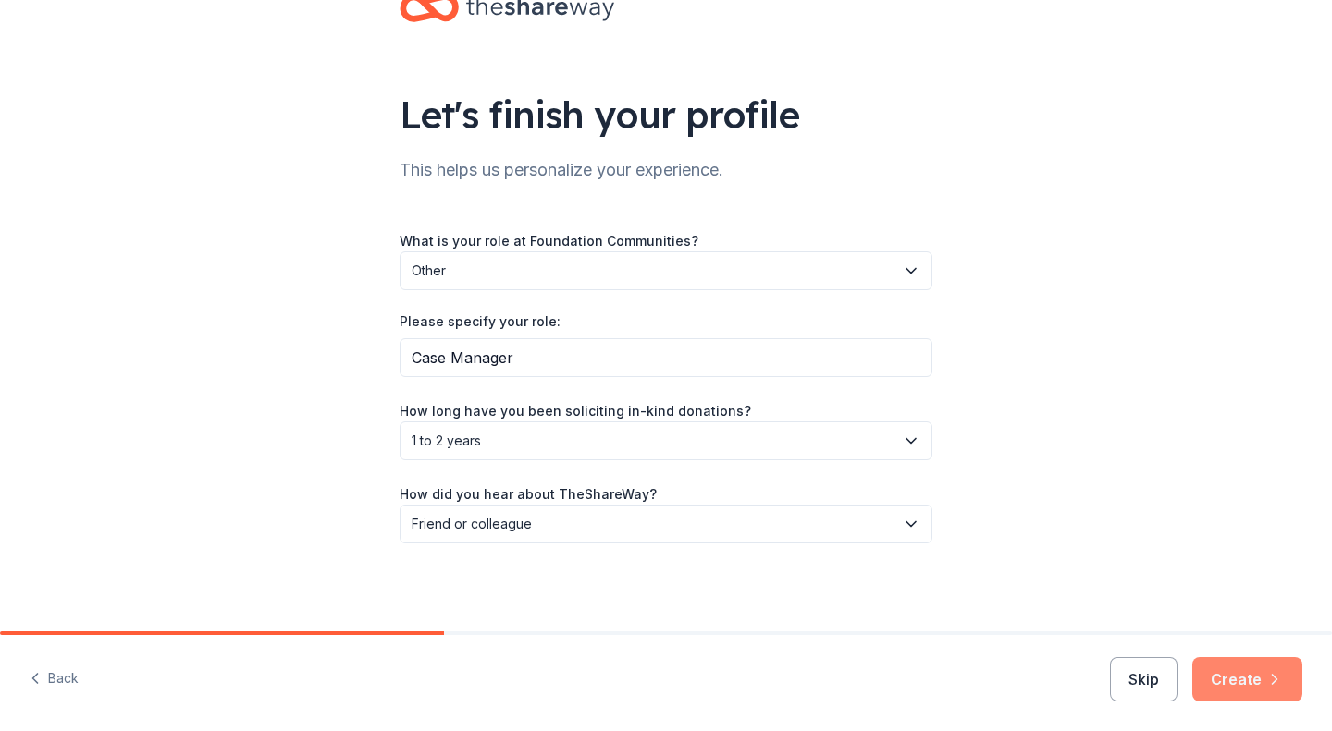
click at [1254, 689] on button "Create" at bounding box center [1247, 680] width 110 height 44
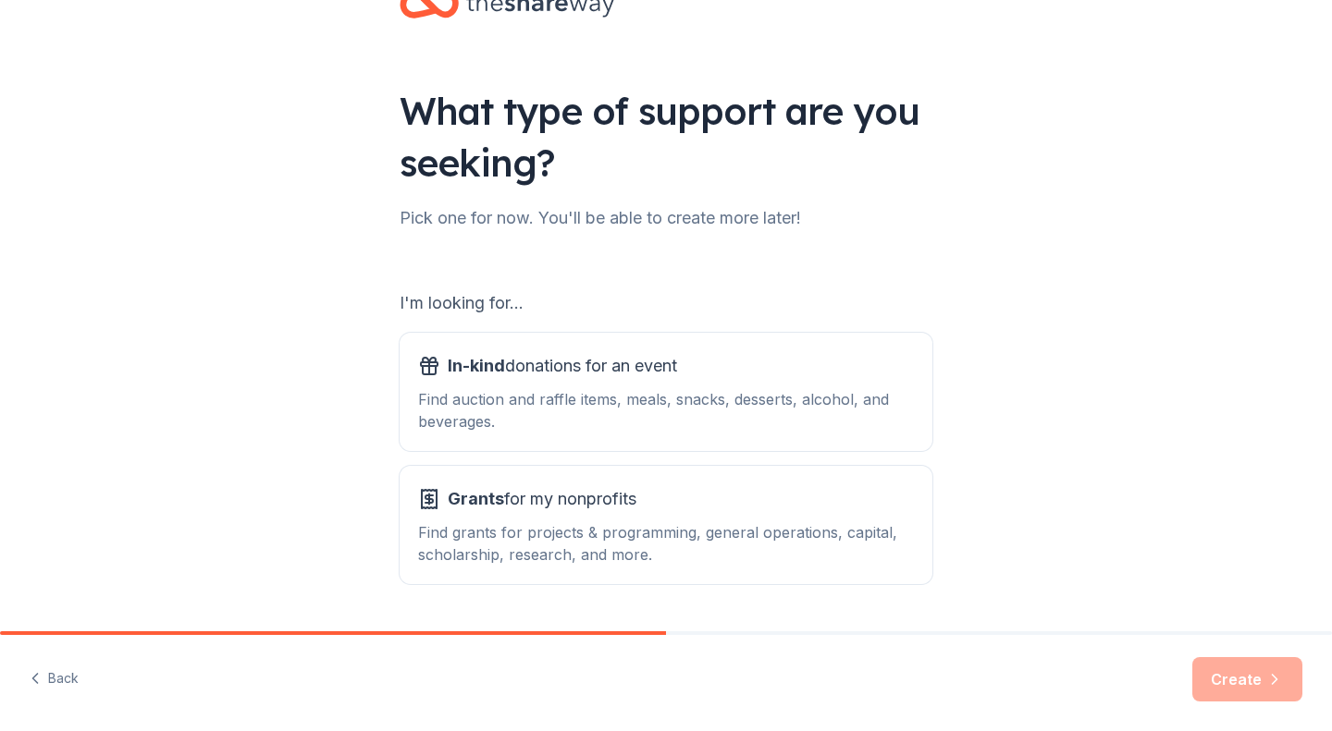
scroll to position [115, 0]
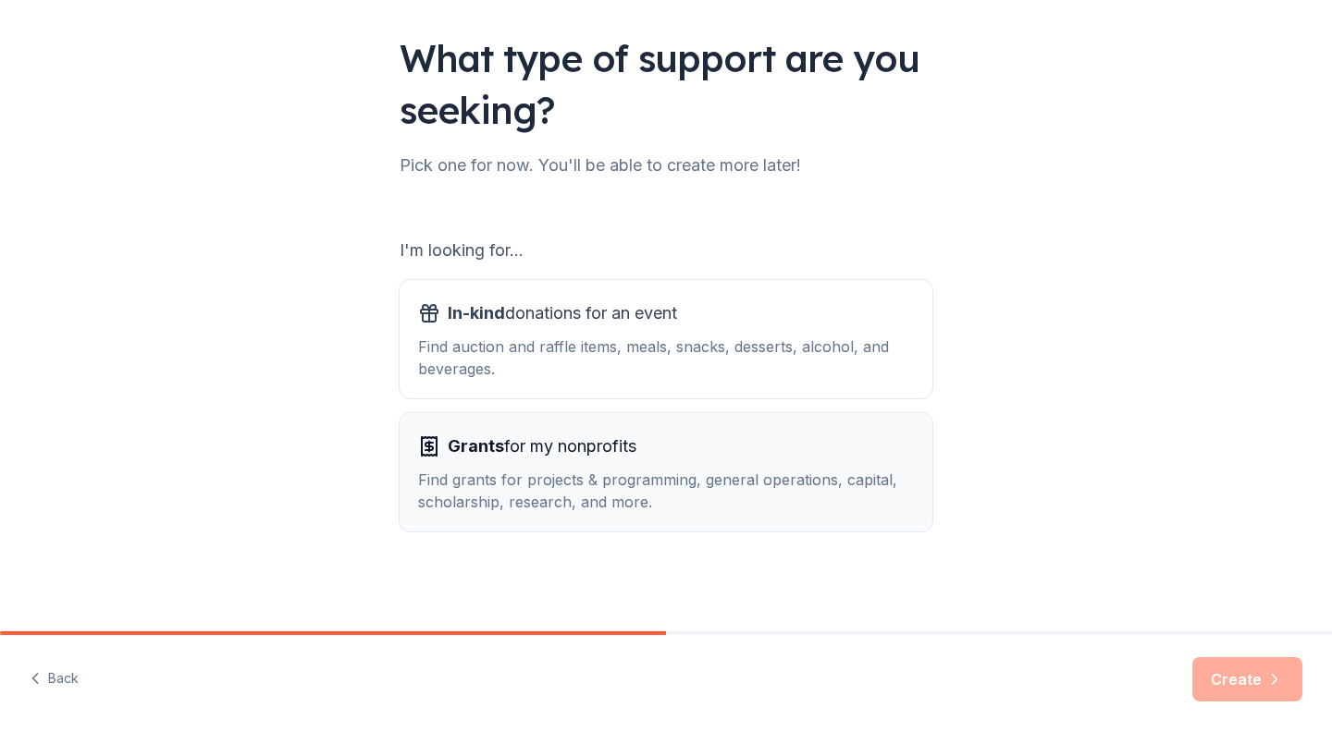
click at [783, 488] on div "Find grants for projects & programming, general operations, capital, scholarshi…" at bounding box center [666, 491] width 496 height 44
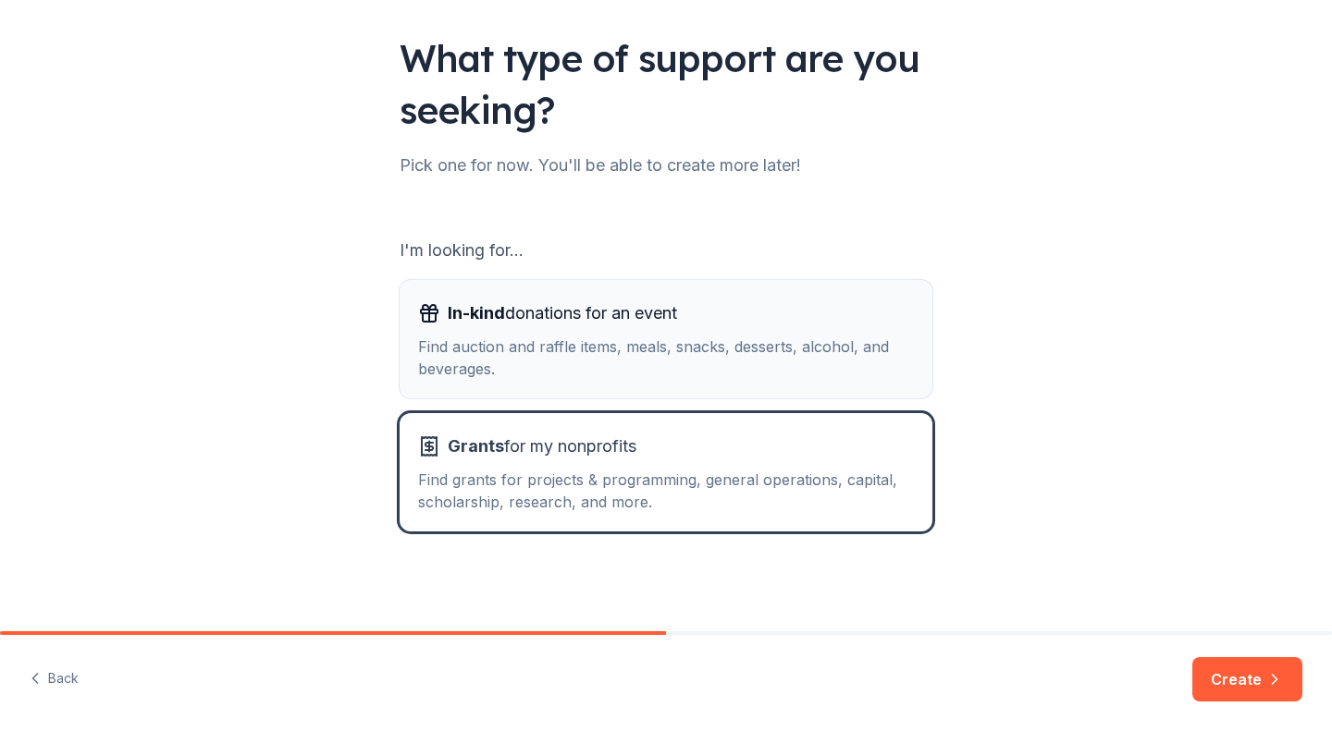
click at [710, 358] on div "Find auction and raffle items, meals, snacks, desserts, alcohol, and beverages." at bounding box center [666, 358] width 496 height 44
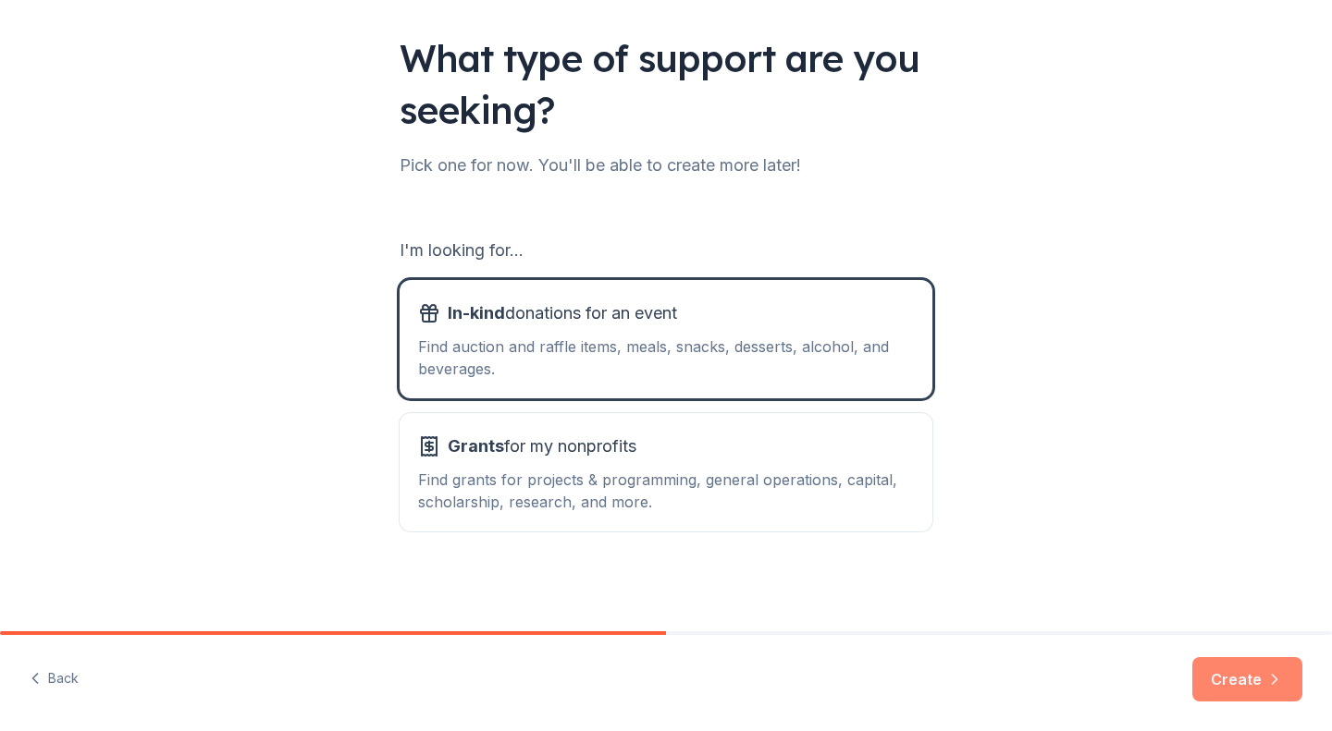
click at [1211, 661] on button "Create" at bounding box center [1247, 680] width 110 height 44
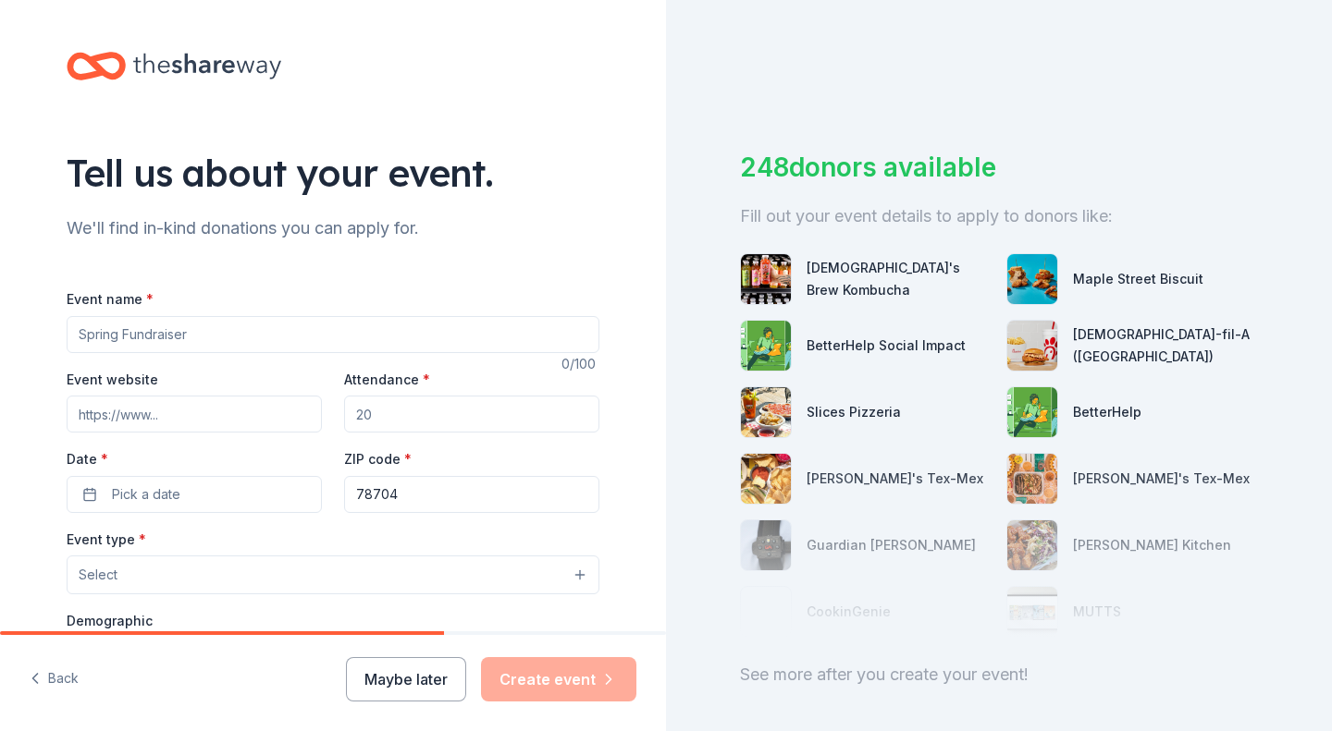
click at [290, 358] on div "Event name * 0 /100 Event website Attendance * Date * Pick a date ZIP code * 78…" at bounding box center [333, 715] width 533 height 854
click at [289, 330] on input "Event name *" at bounding box center [333, 334] width 533 height 37
type input "C"
type input "Grow Fund Me"
click at [400, 424] on input "Attendance *" at bounding box center [471, 414] width 255 height 37
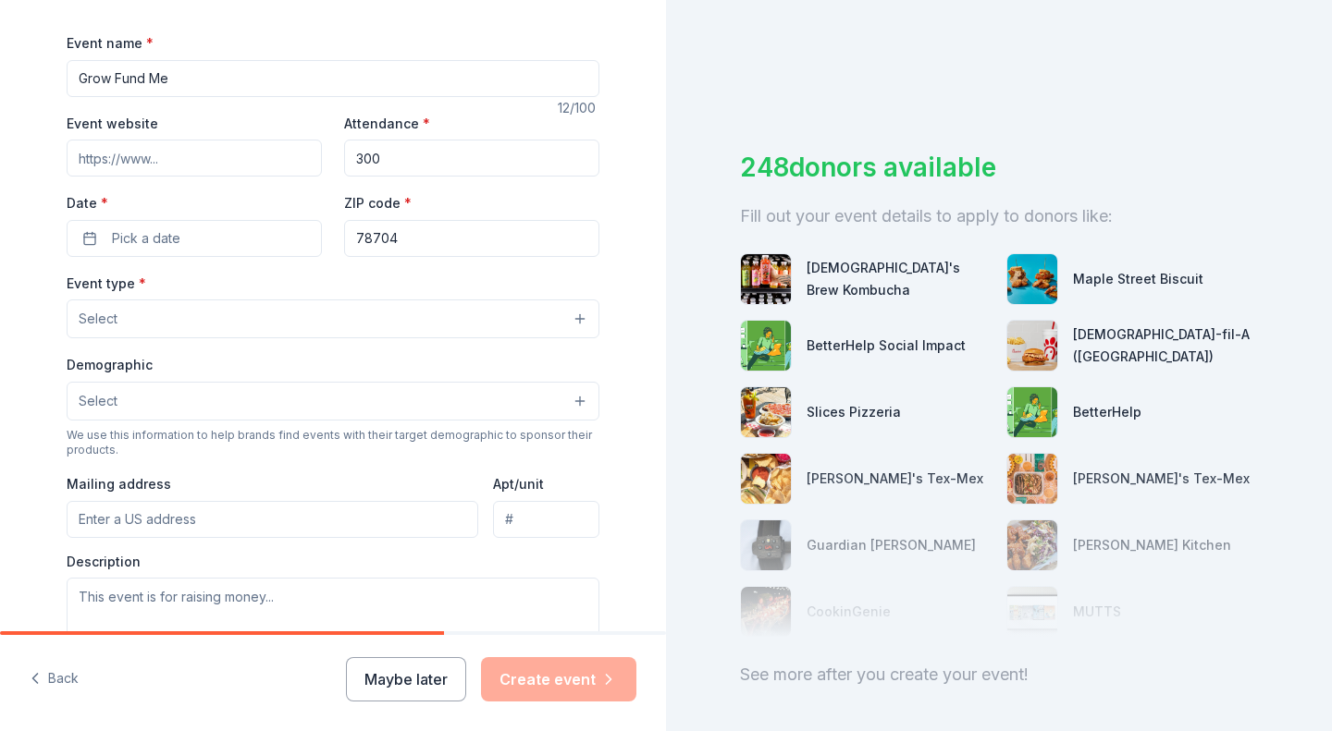
scroll to position [257, 0]
type input "300"
click at [162, 223] on button "Pick a date" at bounding box center [194, 237] width 255 height 37
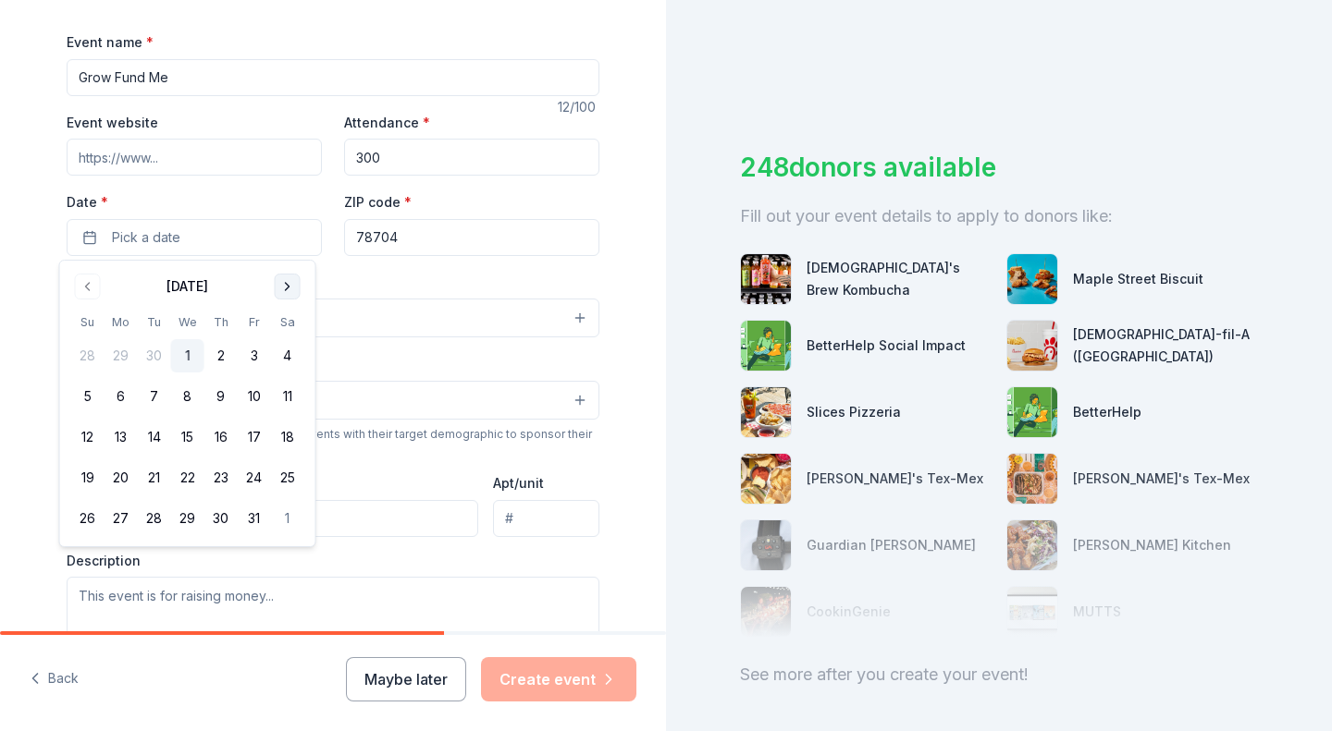
click at [292, 279] on button "Go to next month" at bounding box center [288, 287] width 26 height 26
click at [415, 490] on div "Mailing address" at bounding box center [273, 505] width 412 height 66
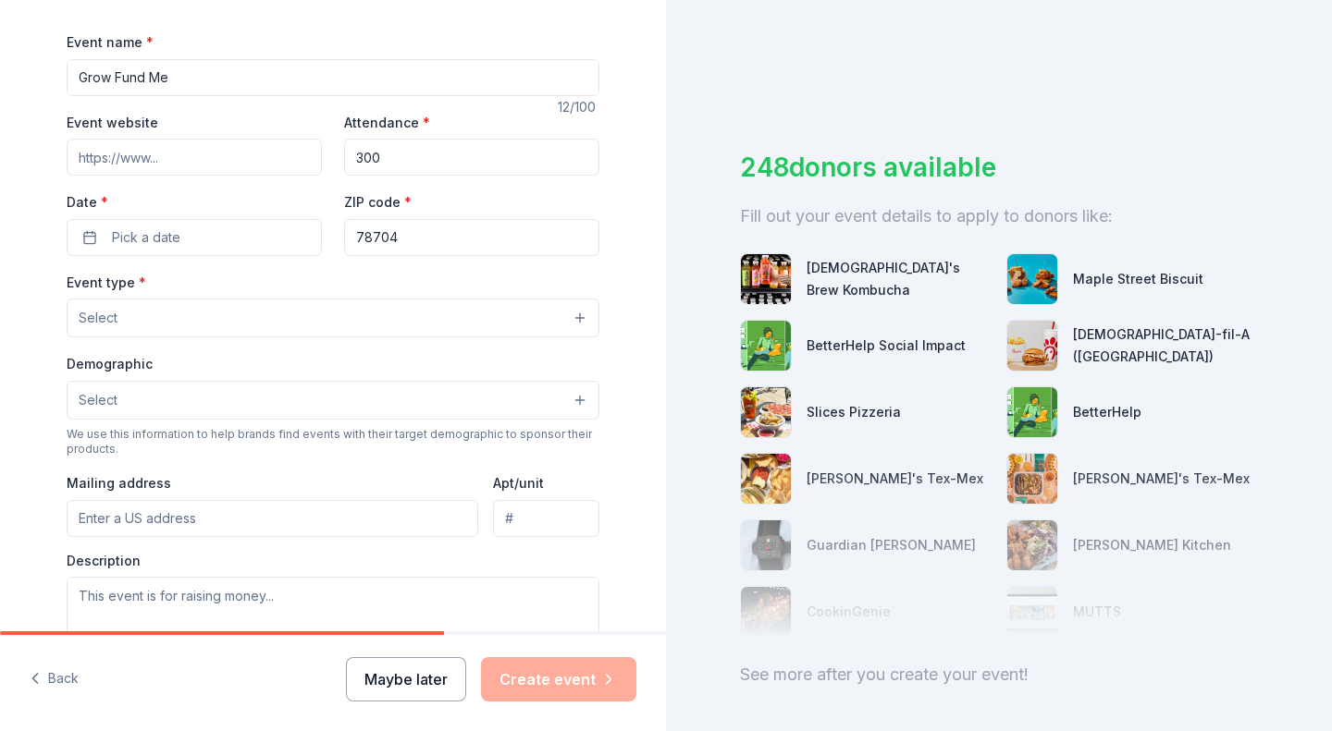
click at [404, 678] on button "Maybe later" at bounding box center [406, 680] width 120 height 44
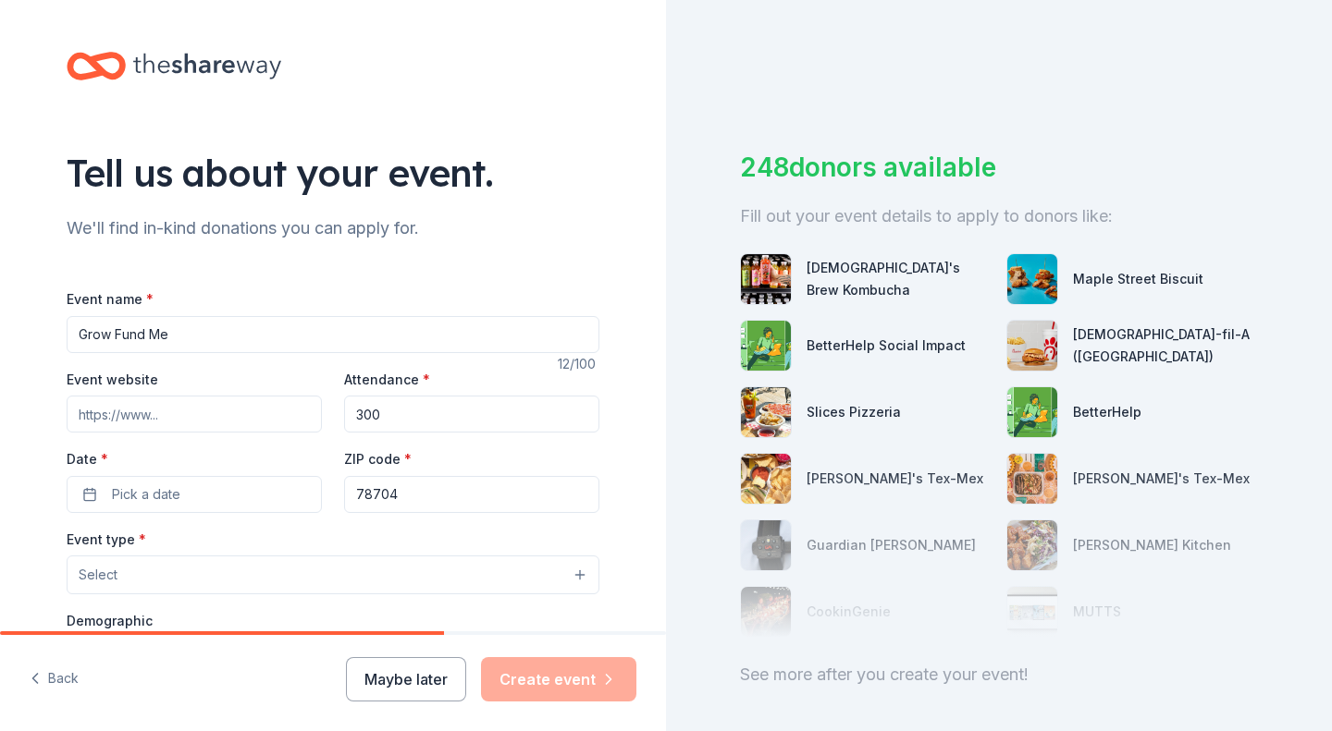
scroll to position [599, 0]
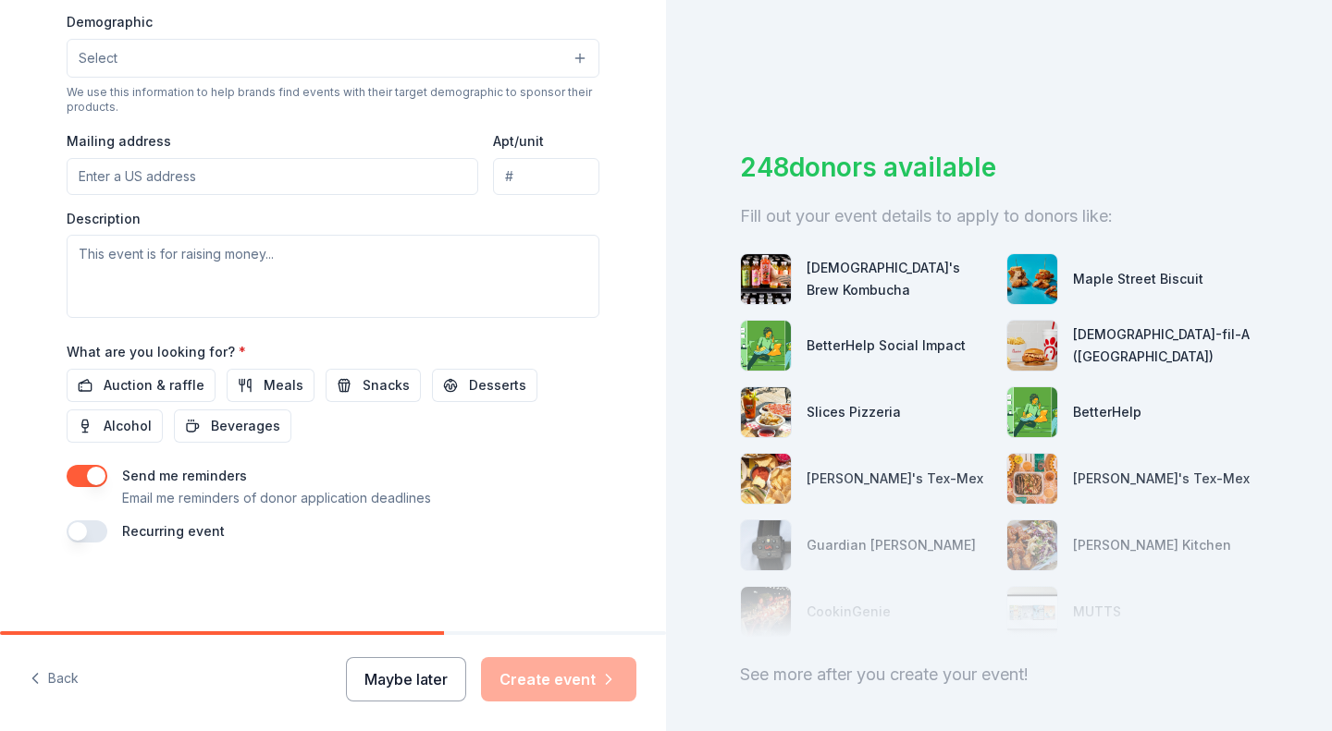
click at [425, 676] on button "Maybe later" at bounding box center [406, 680] width 120 height 44
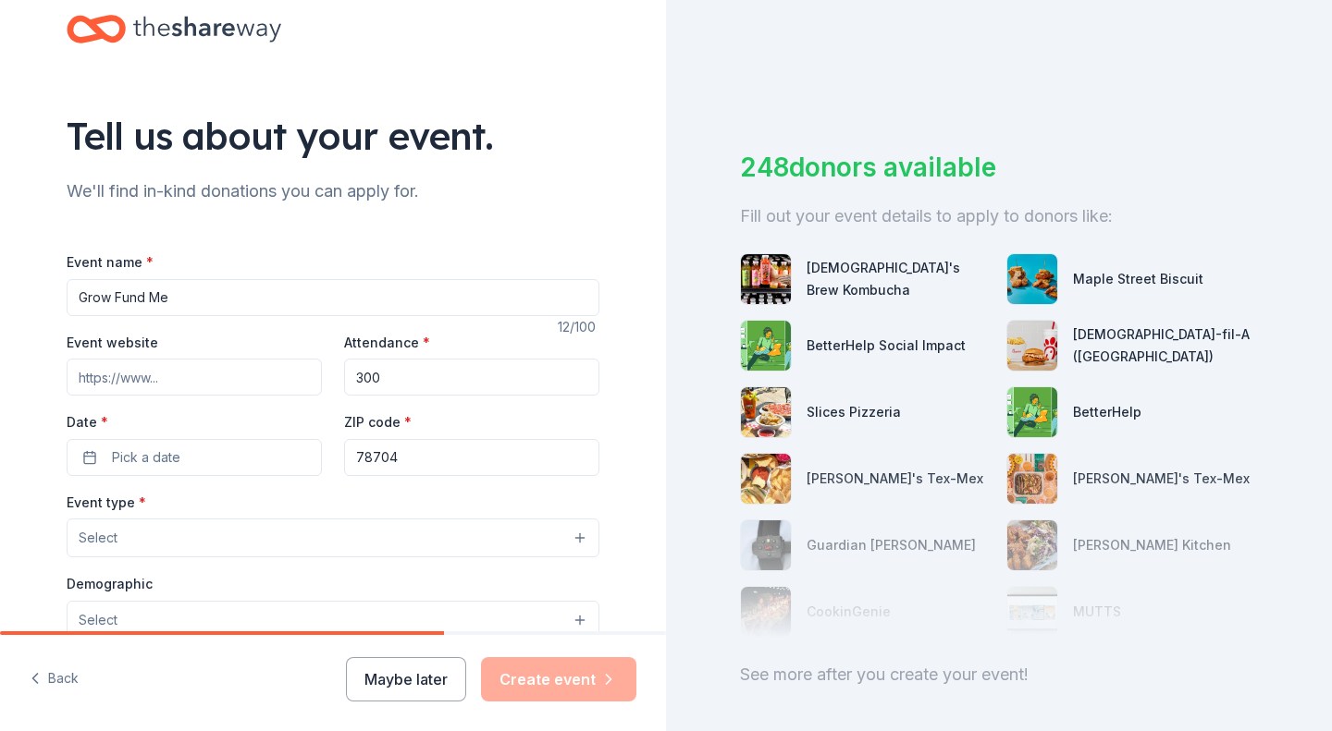
scroll to position [0, 0]
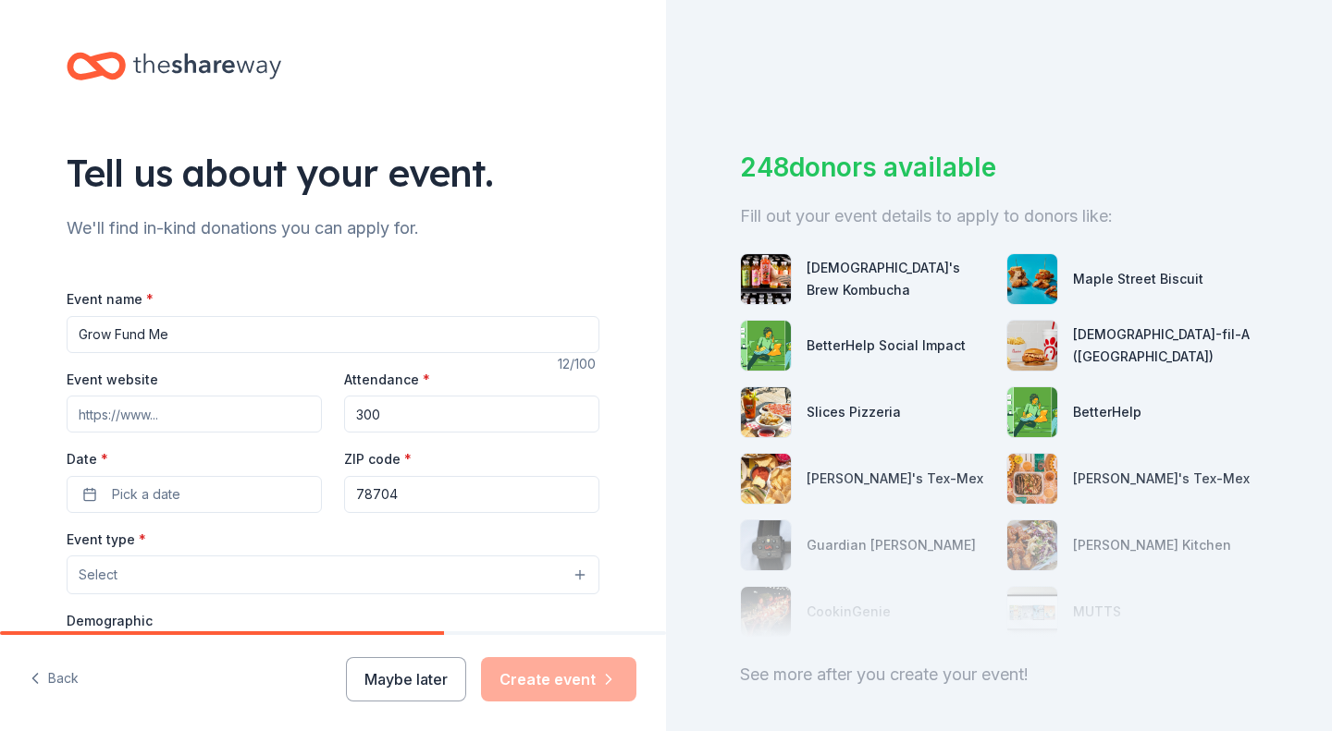
click at [435, 589] on button "Select" at bounding box center [333, 575] width 533 height 39
click at [435, 565] on button "Select" at bounding box center [333, 575] width 533 height 39
drag, startPoint x: 1237, startPoint y: 517, endPoint x: 1268, endPoint y: 696, distance: 182.0
click at [1268, 696] on div "248 donors available Fill out your event details to apply to donors like: Buddh…" at bounding box center [999, 365] width 666 height 731
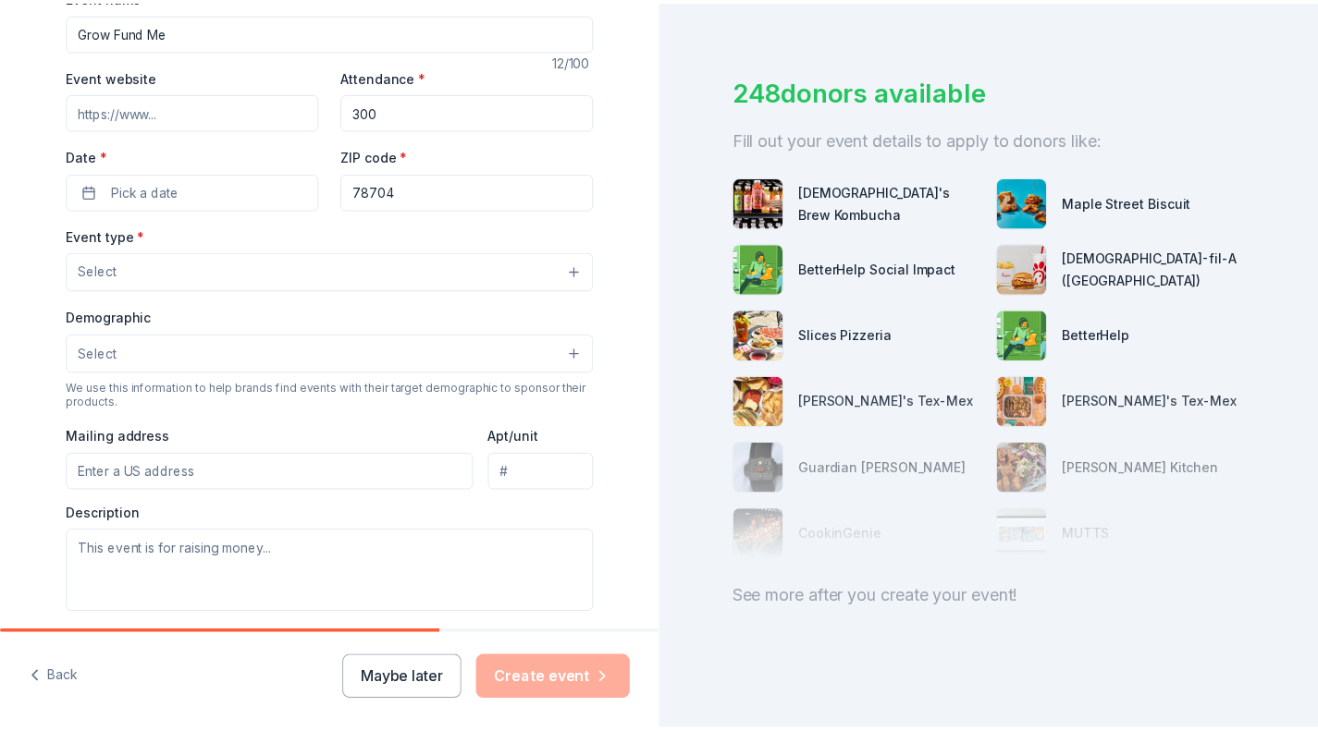
scroll to position [304, 0]
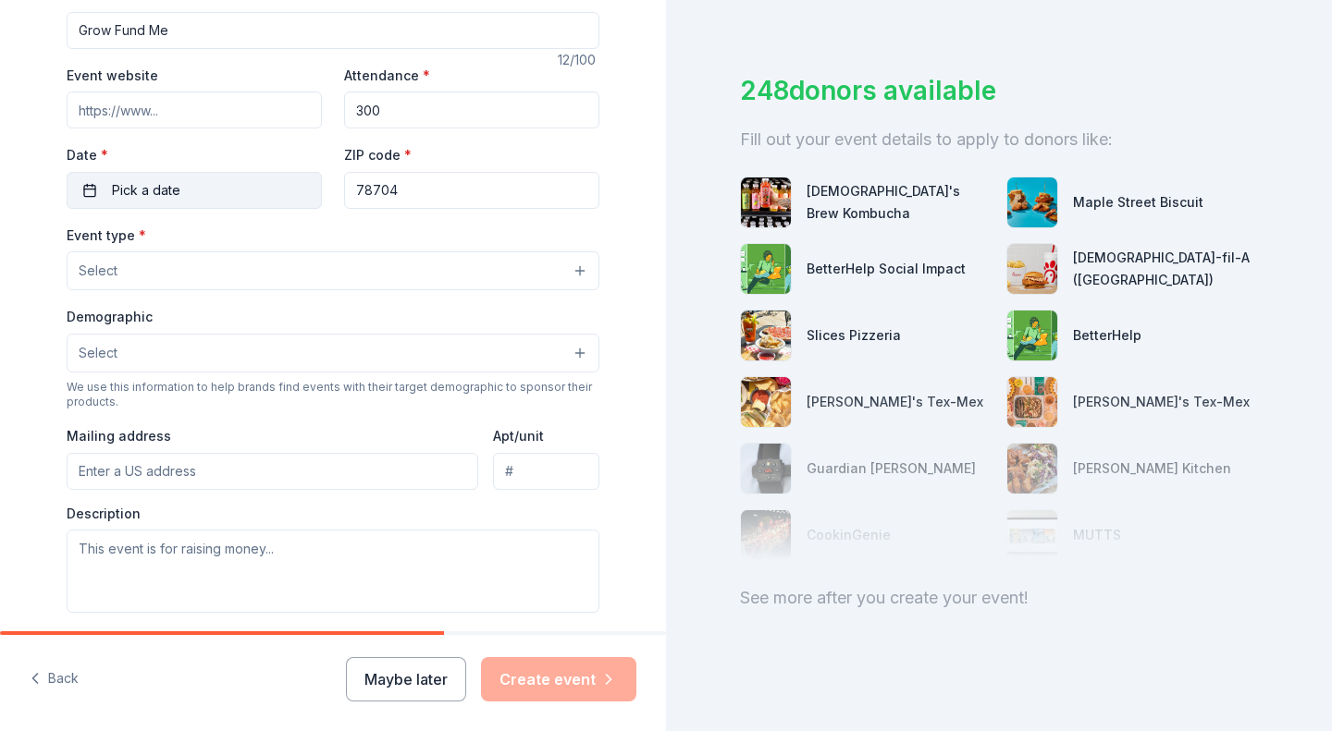
click at [70, 183] on button "Pick a date" at bounding box center [194, 190] width 255 height 37
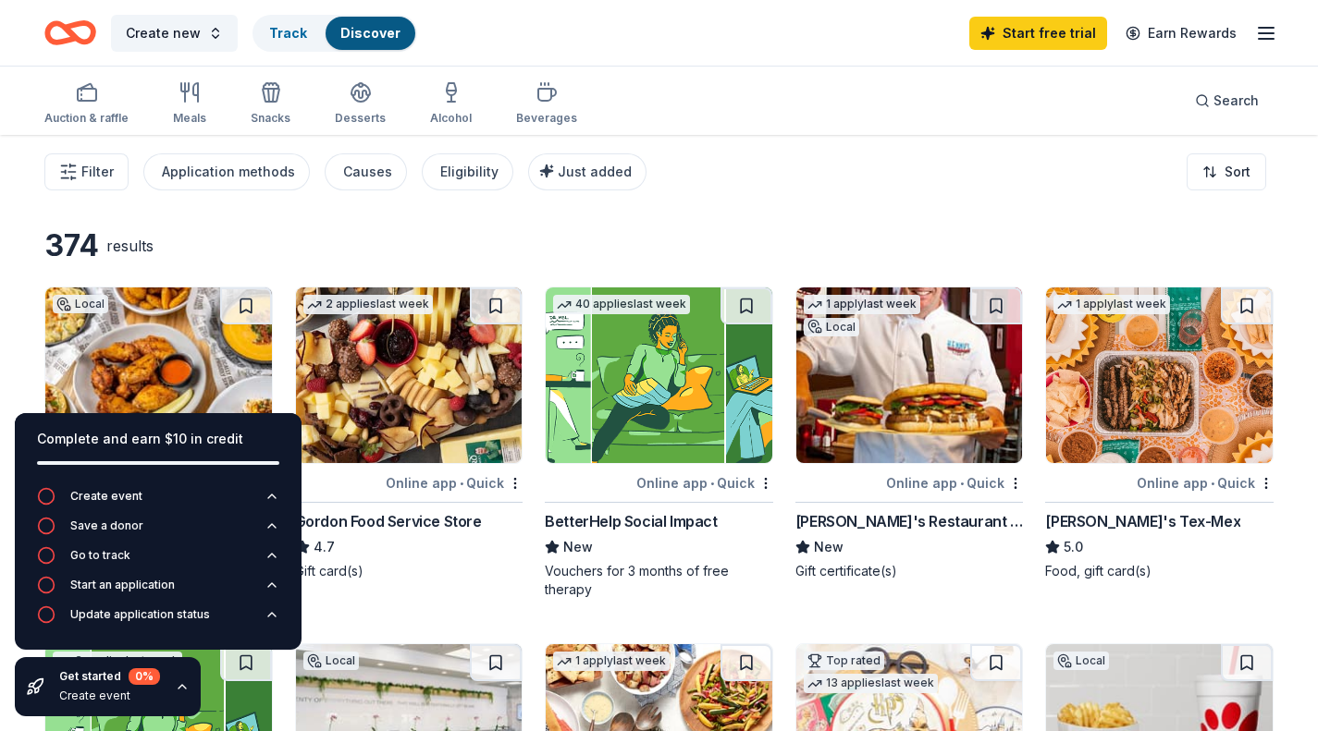
click at [761, 89] on div "Auction & raffle Meals Snacks Desserts Alcohol Beverages Search" at bounding box center [658, 101] width 1229 height 68
click at [184, 686] on icon "button" at bounding box center [182, 687] width 15 height 15
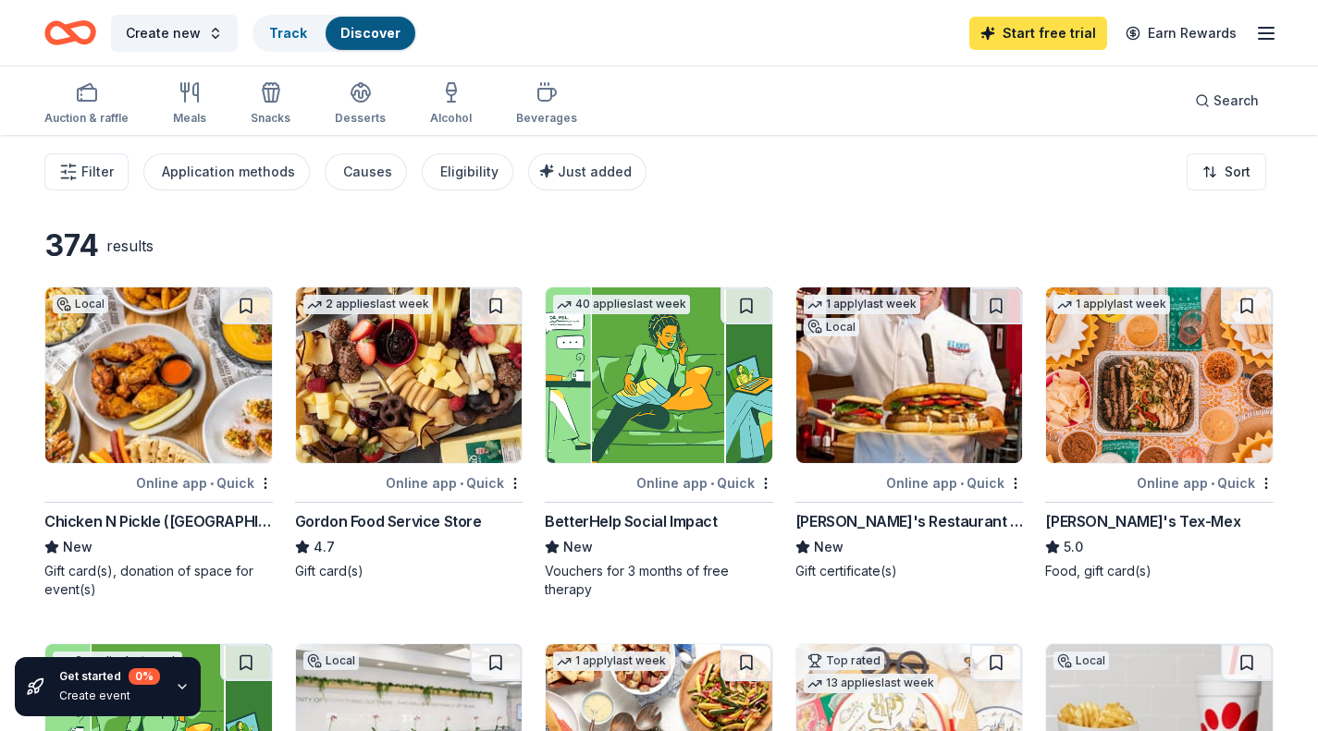
click at [1028, 37] on link "Start free trial" at bounding box center [1038, 33] width 138 height 33
click at [1024, 37] on link "Start free trial" at bounding box center [1038, 33] width 138 height 33
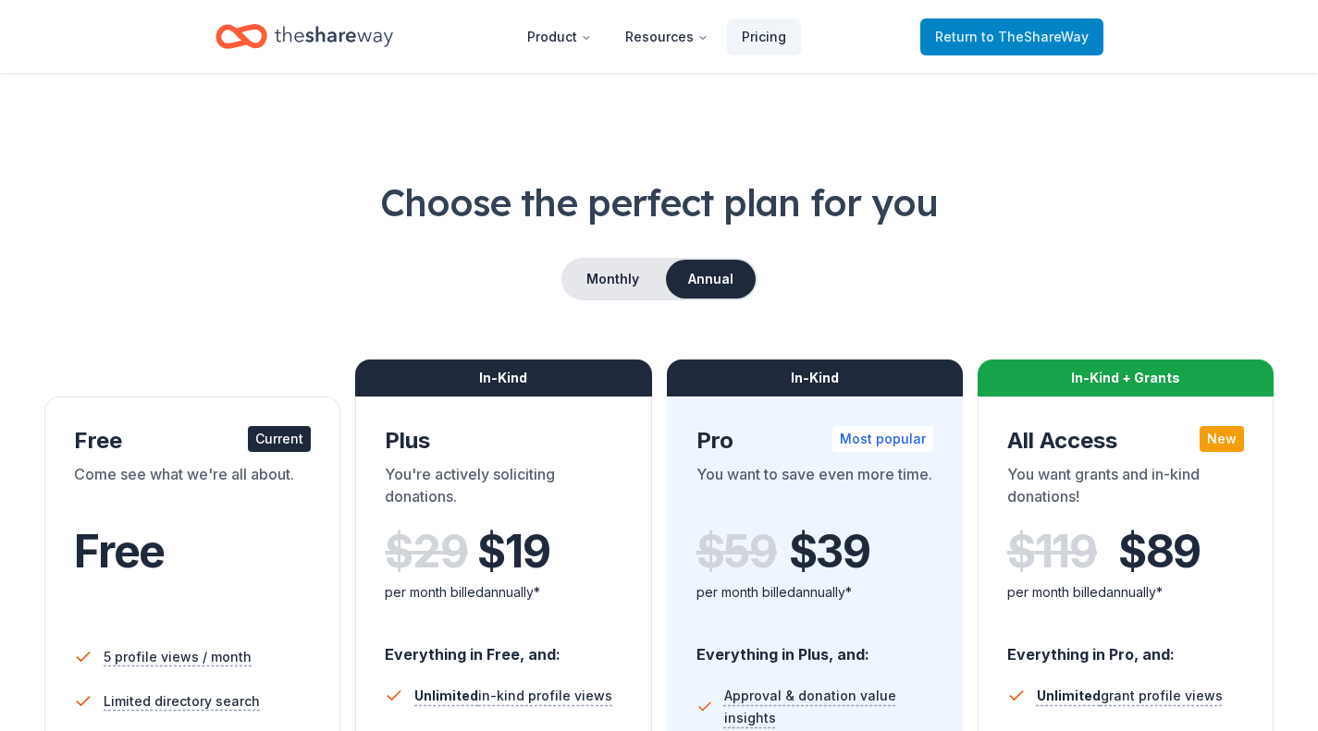
click at [1016, 32] on span "to TheShareWay" at bounding box center [1034, 37] width 107 height 16
